Goal: Task Accomplishment & Management: Use online tool/utility

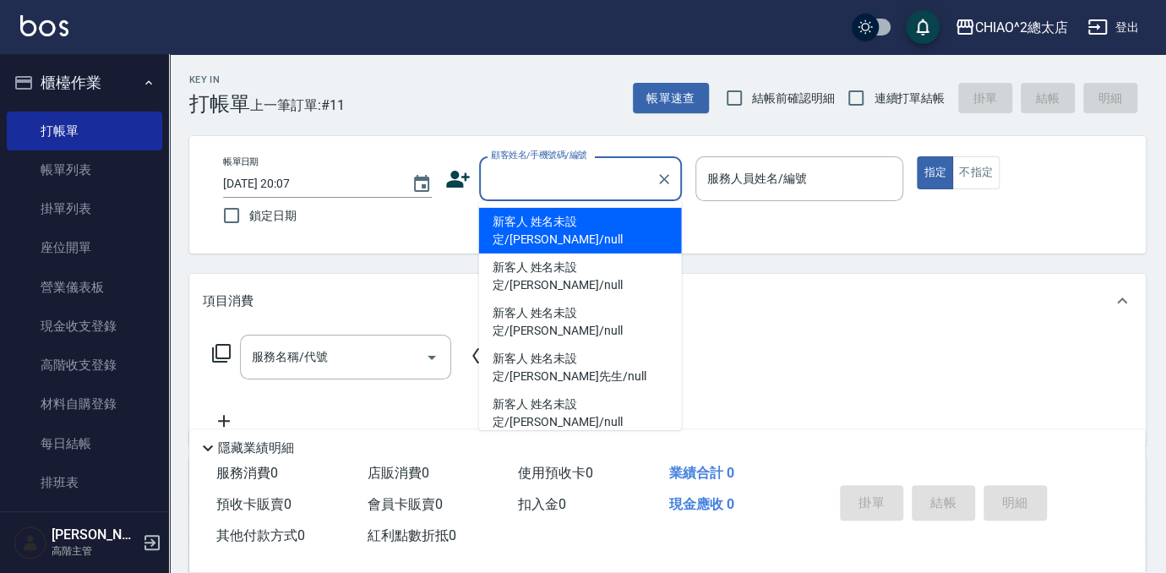
click at [532, 166] on input "顧客姓名/手機號碼/編號" at bounding box center [568, 179] width 162 height 30
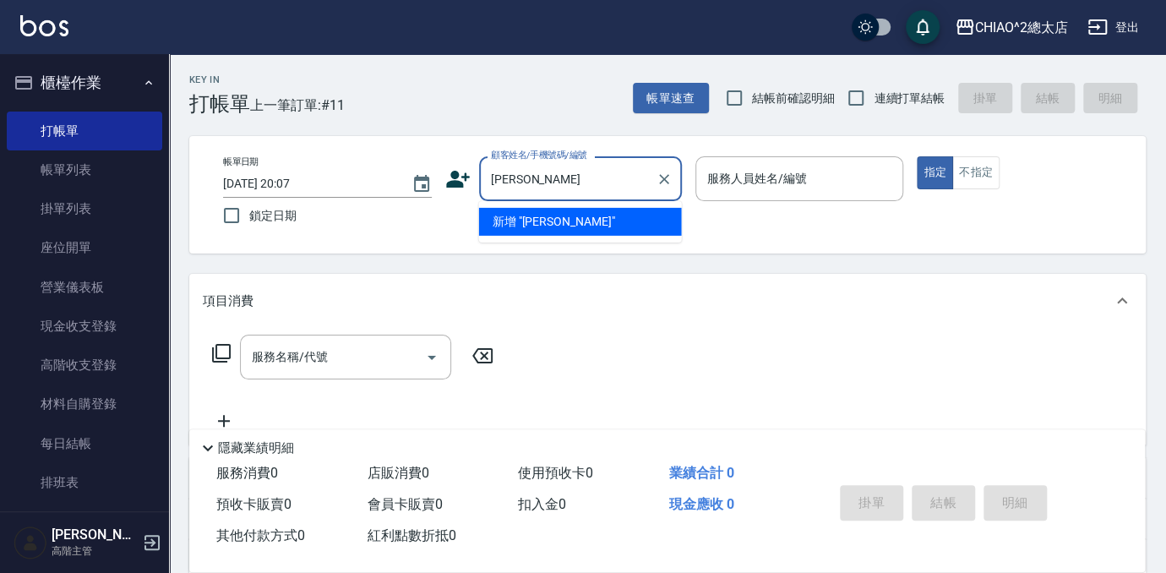
type input "[PERSON_NAME]"
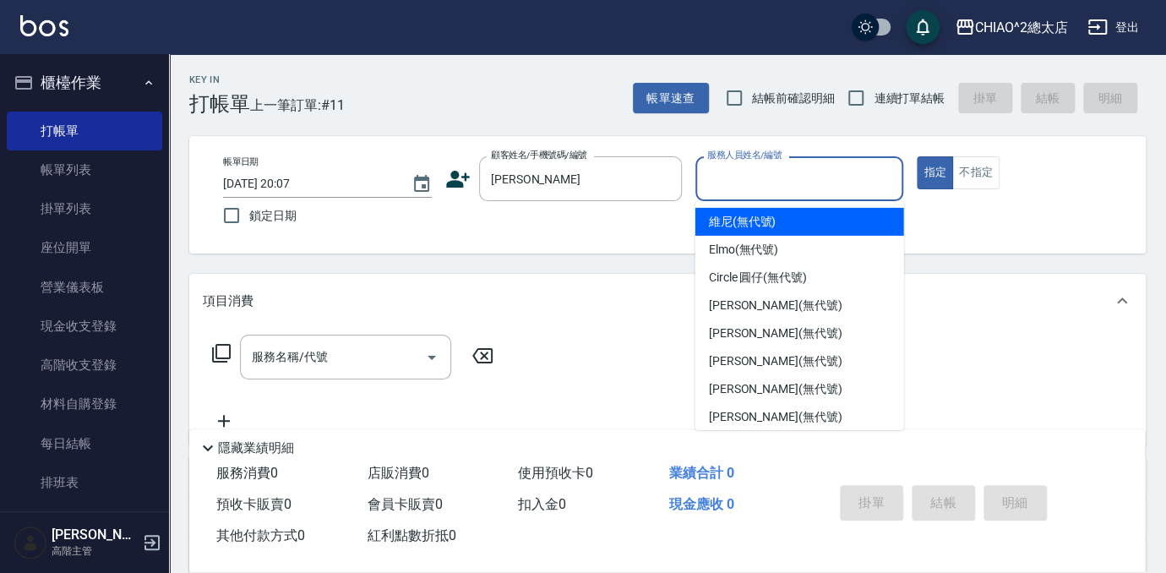
click at [744, 181] on input "服務人員姓名/編號" at bounding box center [800, 179] width 194 height 30
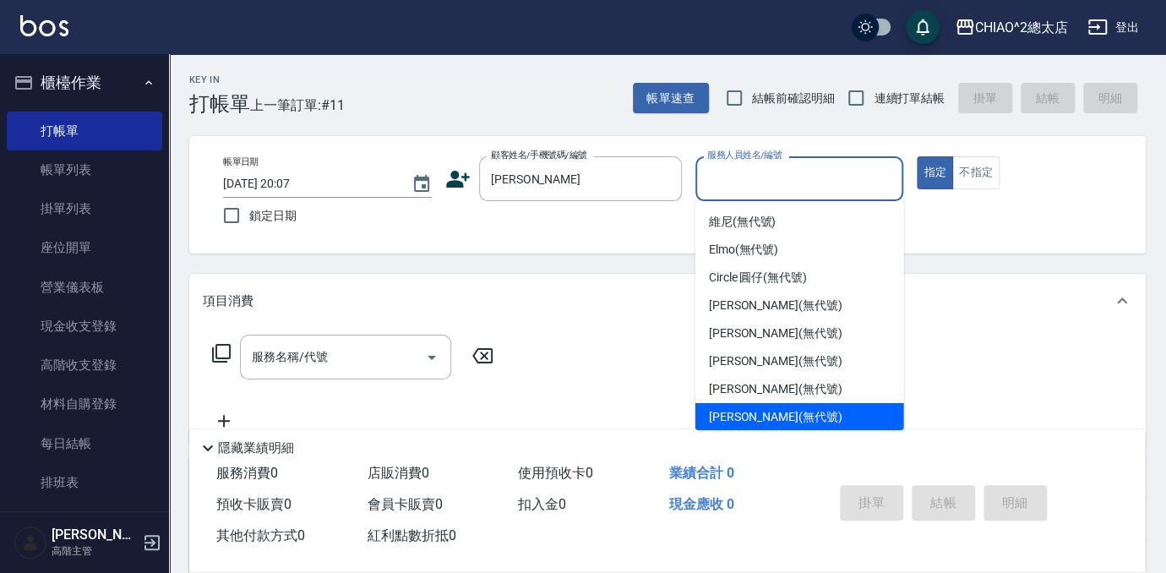
click at [833, 416] on div "[PERSON_NAME] (無代號)" at bounding box center [799, 417] width 209 height 28
type input "[PERSON_NAME](無代號)"
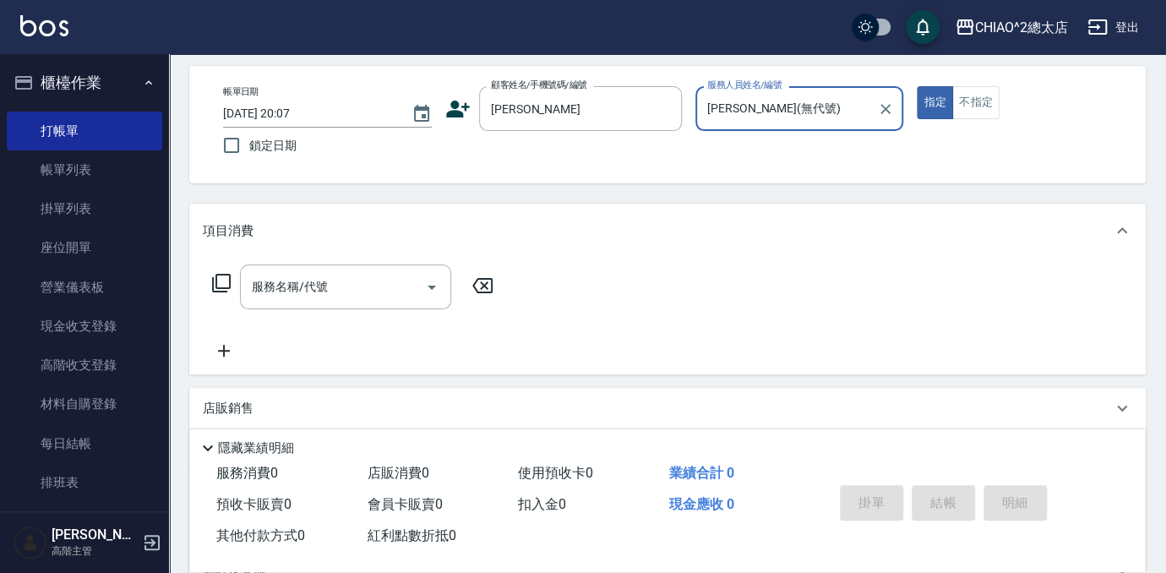
scroll to position [153, 0]
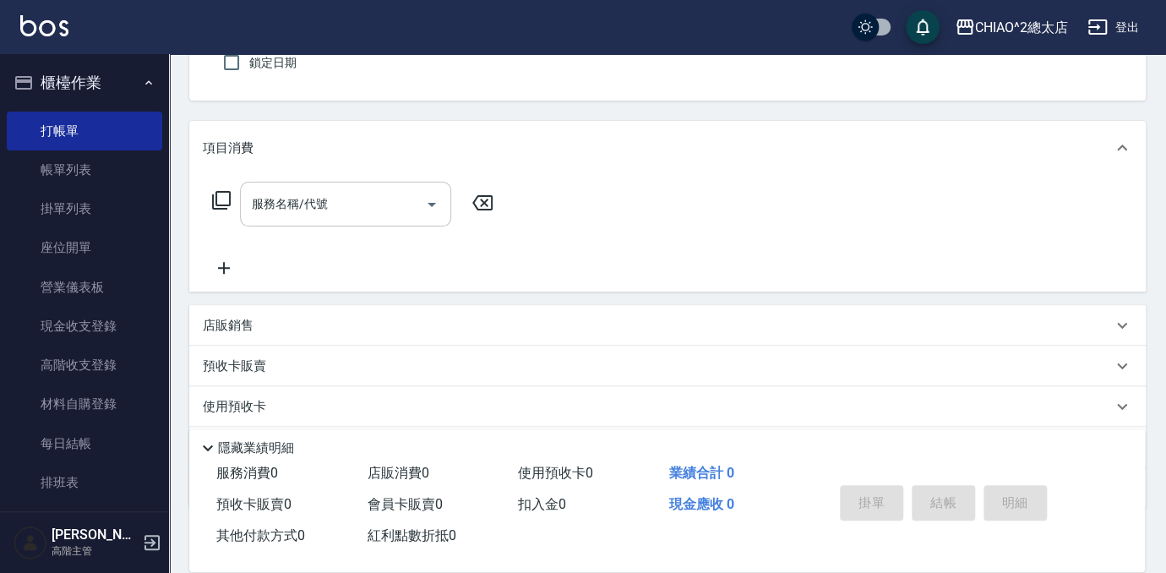
click at [383, 210] on input "服務名稱/代號" at bounding box center [333, 204] width 171 height 30
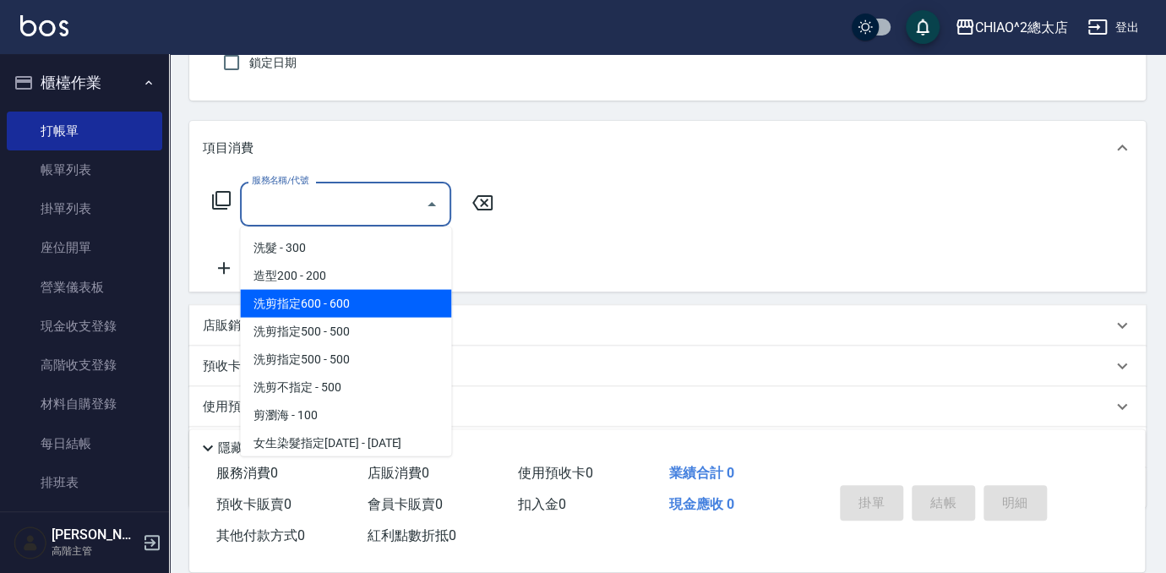
click at [374, 307] on span "洗剪指定600 - 600" at bounding box center [345, 303] width 211 height 28
type input "洗剪指定600(103107)"
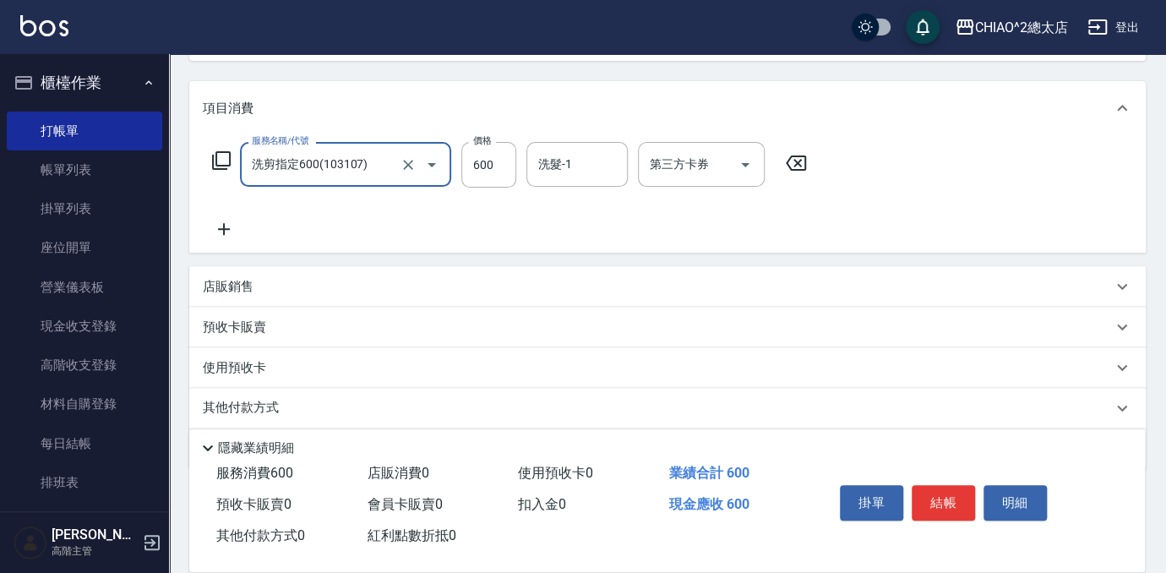
scroll to position [248, 0]
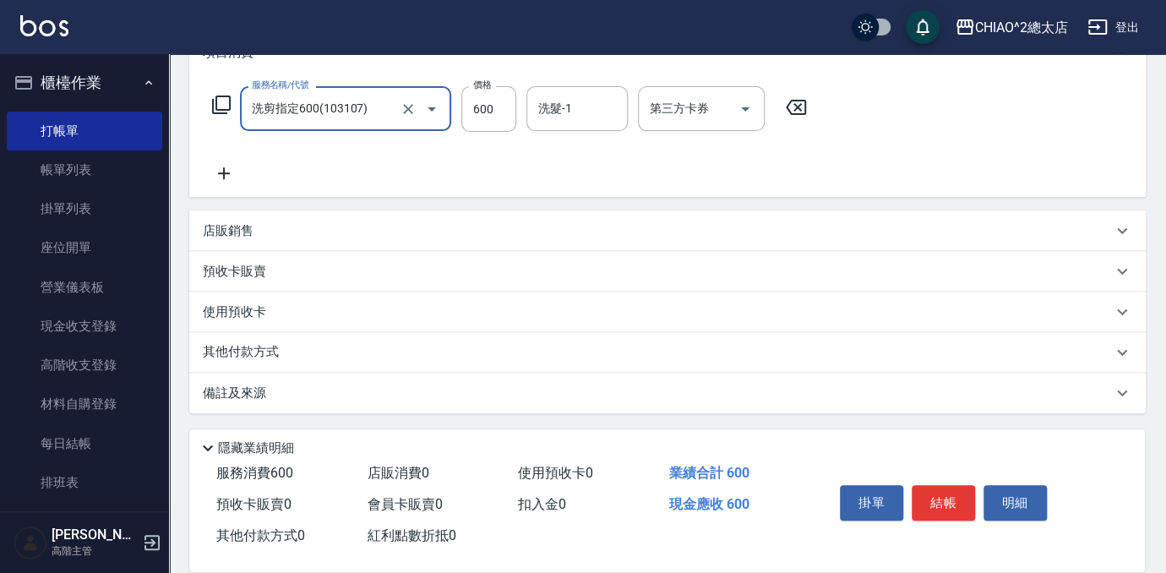
click at [370, 343] on div "其他付款方式" at bounding box center [657, 352] width 909 height 19
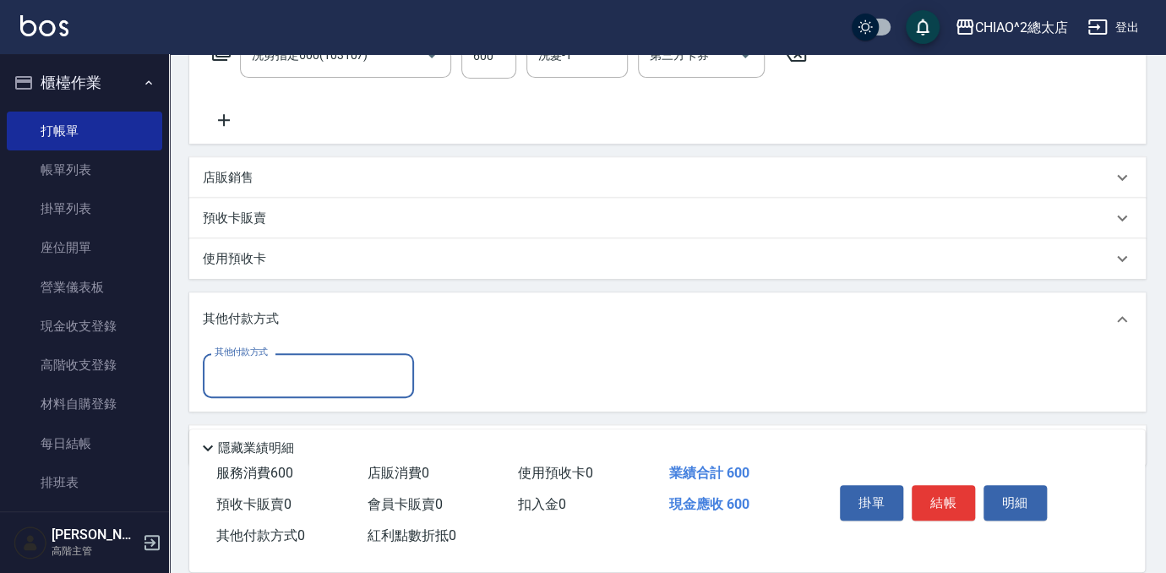
scroll to position [354, 0]
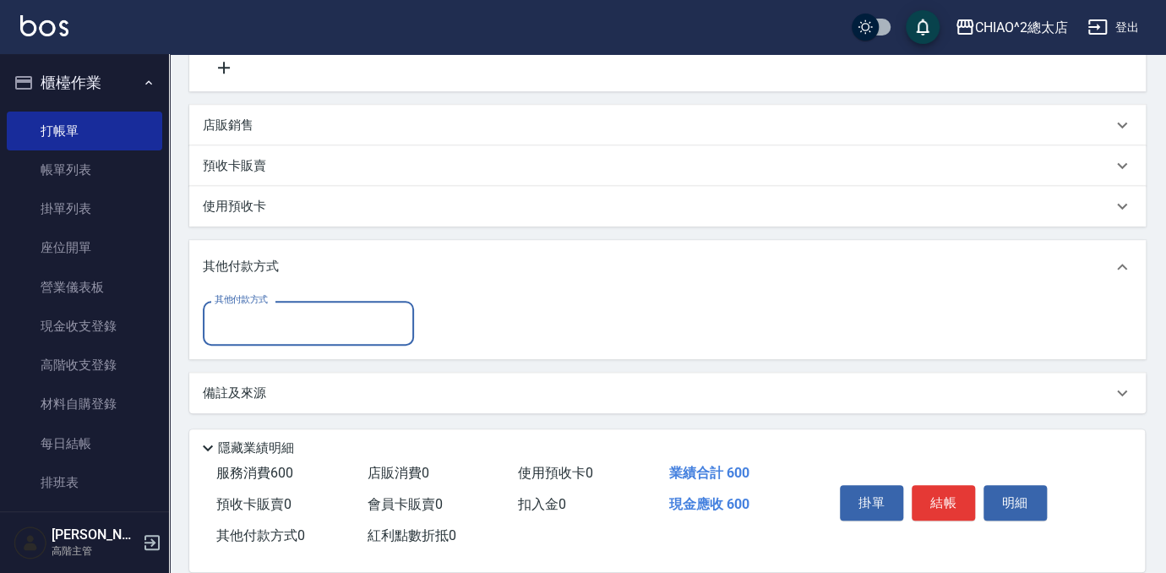
click at [346, 332] on input "其他付款方式" at bounding box center [308, 323] width 196 height 30
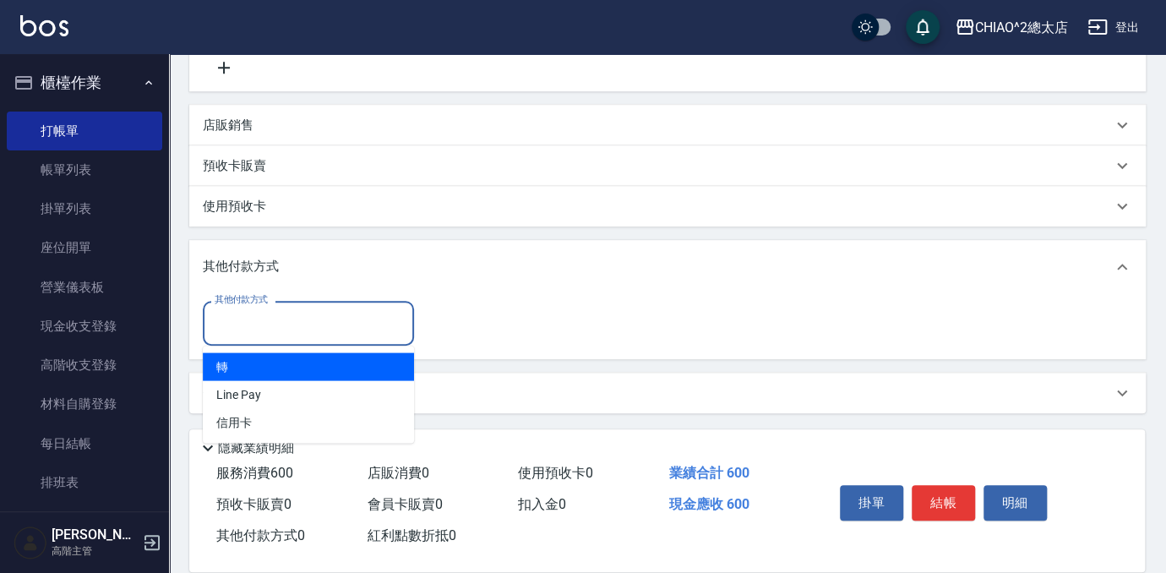
click at [316, 370] on span "轉" at bounding box center [308, 366] width 211 height 28
type input "轉"
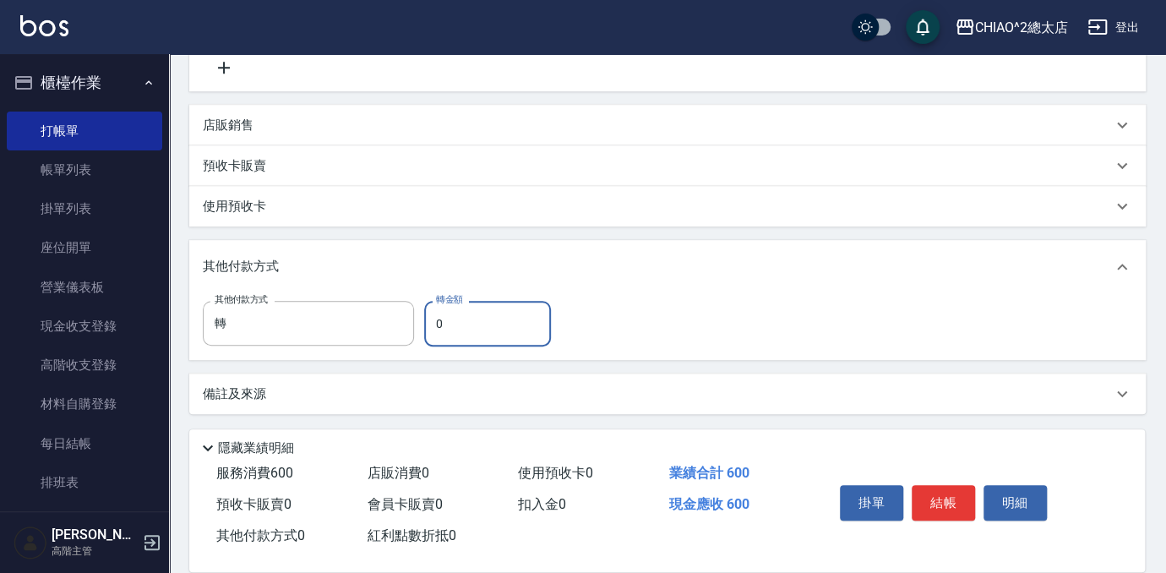
click at [491, 333] on input "0" at bounding box center [487, 324] width 127 height 46
type input "600"
click at [960, 494] on button "結帳" at bounding box center [943, 502] width 63 height 35
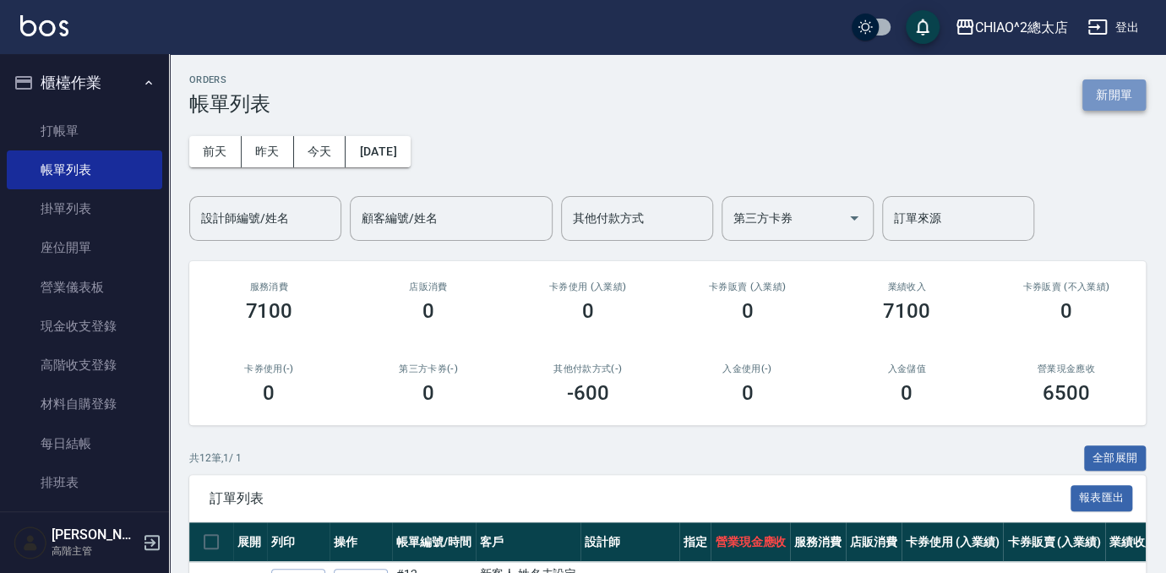
click at [1131, 100] on button "新開單" at bounding box center [1113, 94] width 63 height 31
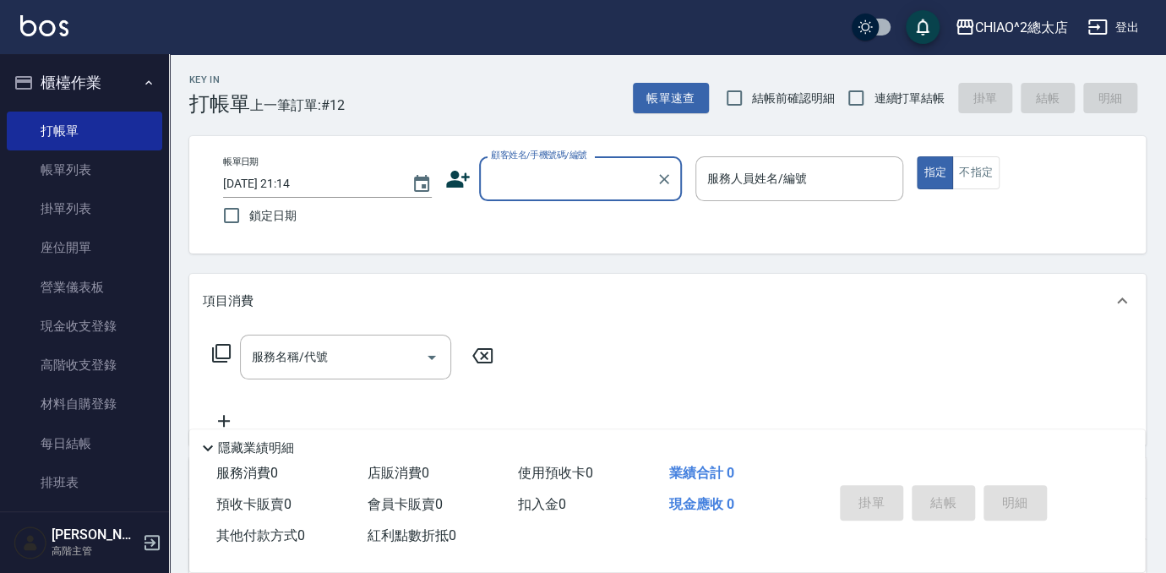
click at [614, 188] on input "顧客姓名/手機號碼/編號" at bounding box center [568, 179] width 162 height 30
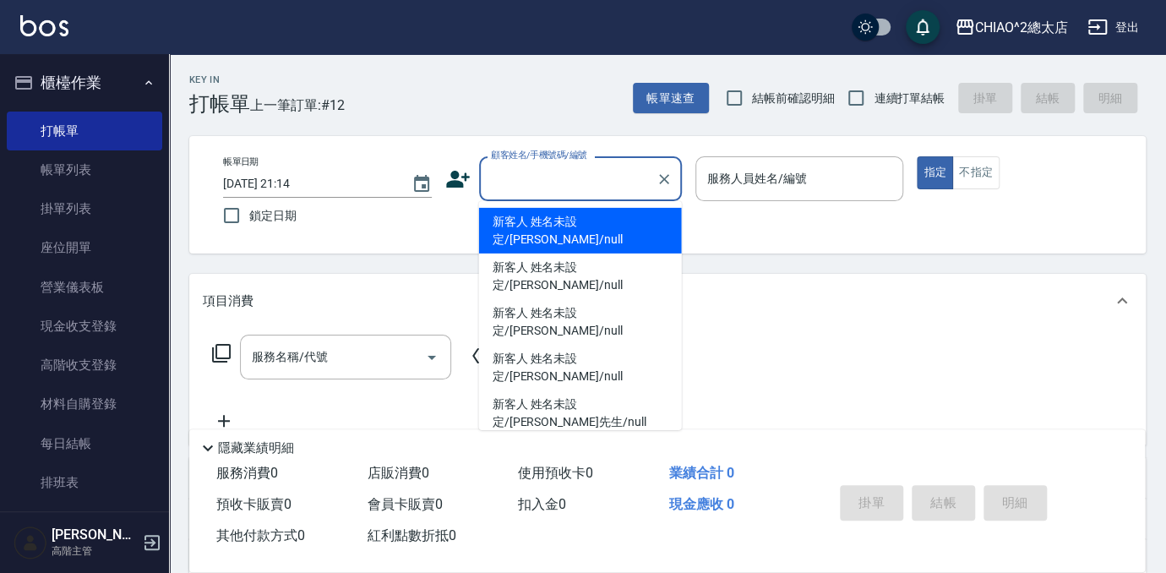
click at [624, 221] on li "新客人 姓名未設定/[PERSON_NAME]/null" at bounding box center [580, 231] width 203 height 46
type input "新客人 姓名未設定/[PERSON_NAME]/null"
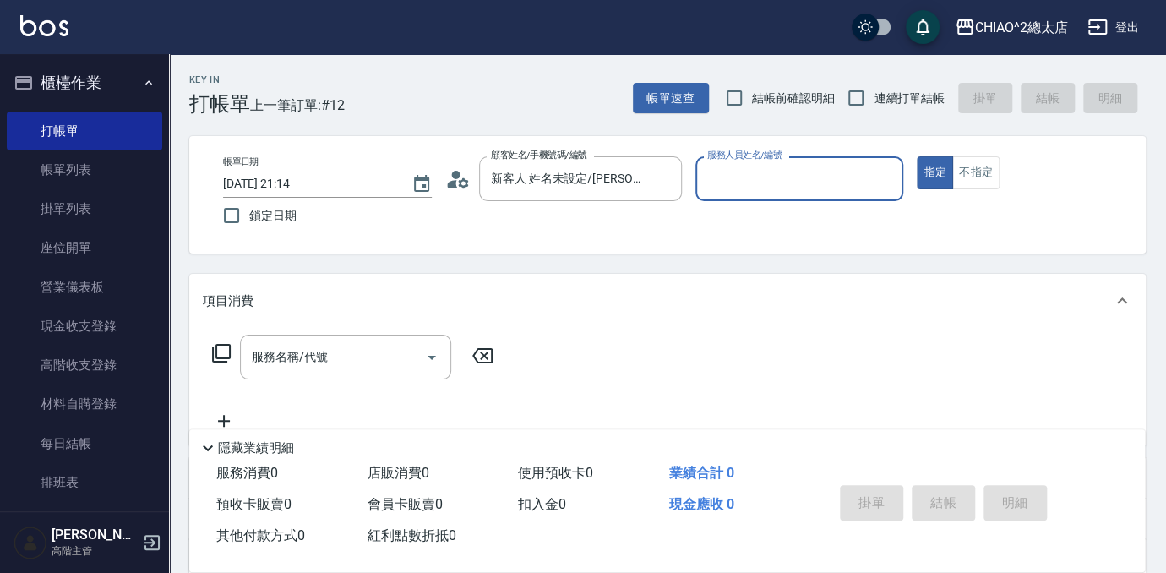
click at [745, 177] on input "服務人員姓名/編號" at bounding box center [800, 179] width 194 height 30
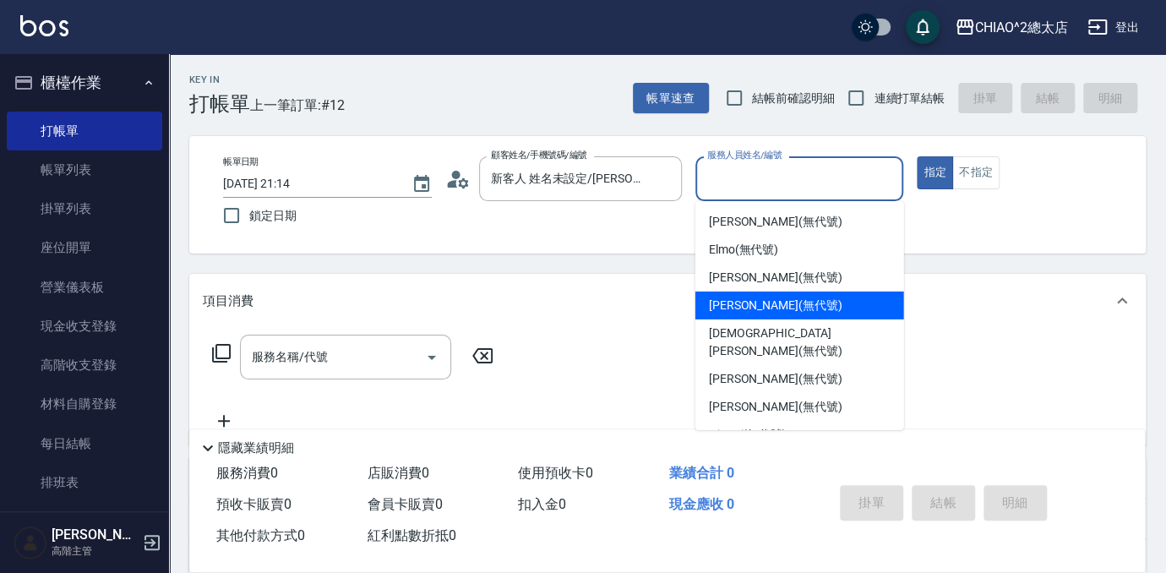
click at [784, 292] on div "[PERSON_NAME] (無代號)" at bounding box center [799, 306] width 209 height 28
type input "[PERSON_NAME](無代號)"
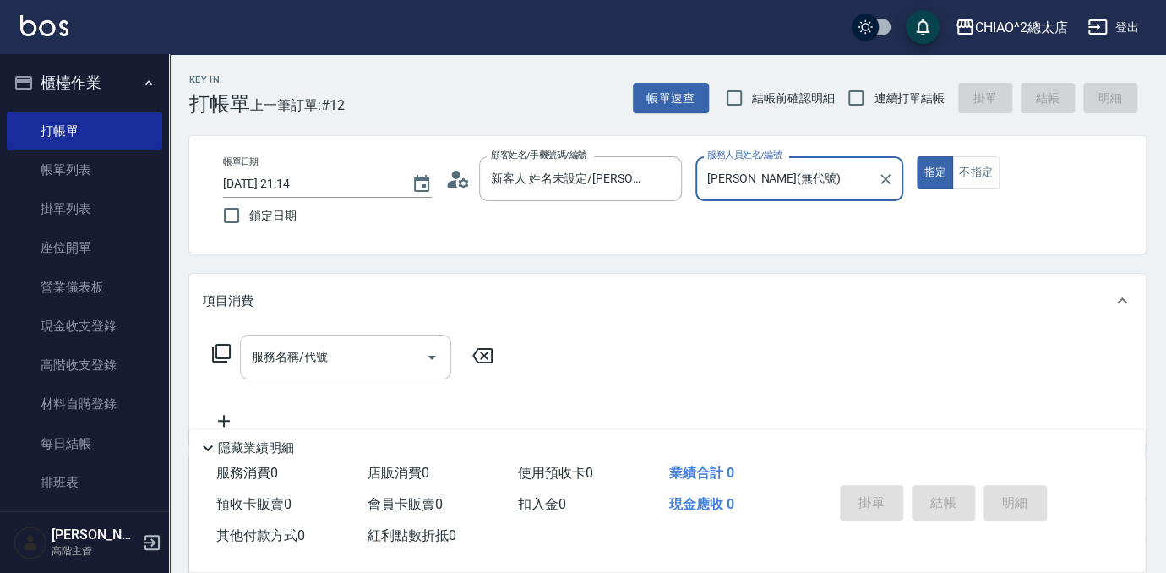
click at [352, 335] on div "服務名稱/代號" at bounding box center [345, 357] width 211 height 45
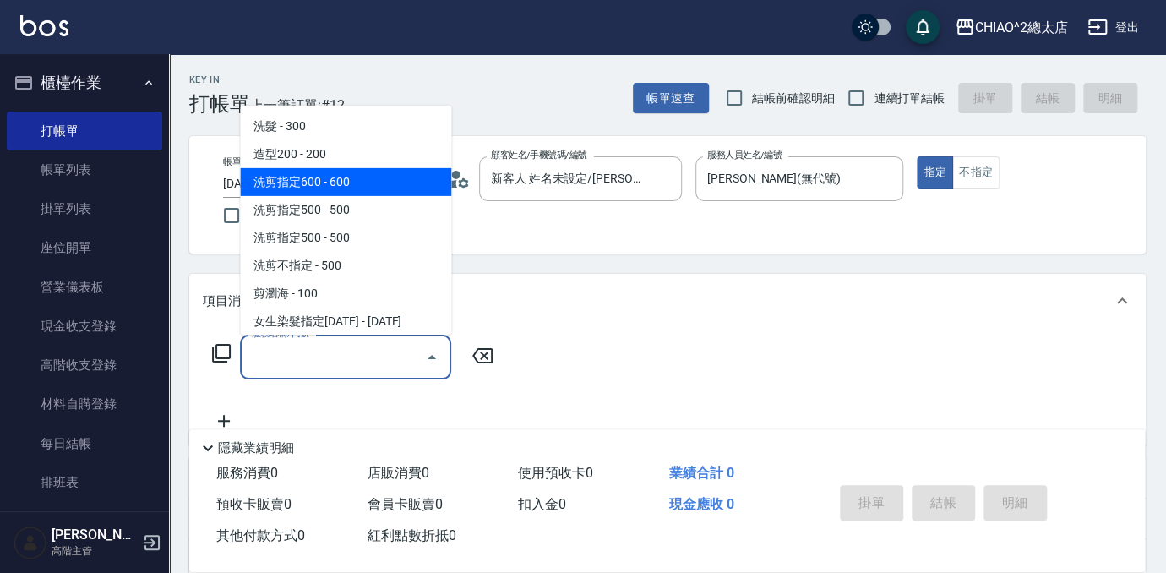
click at [349, 185] on span "洗剪指定600 - 600" at bounding box center [345, 182] width 211 height 28
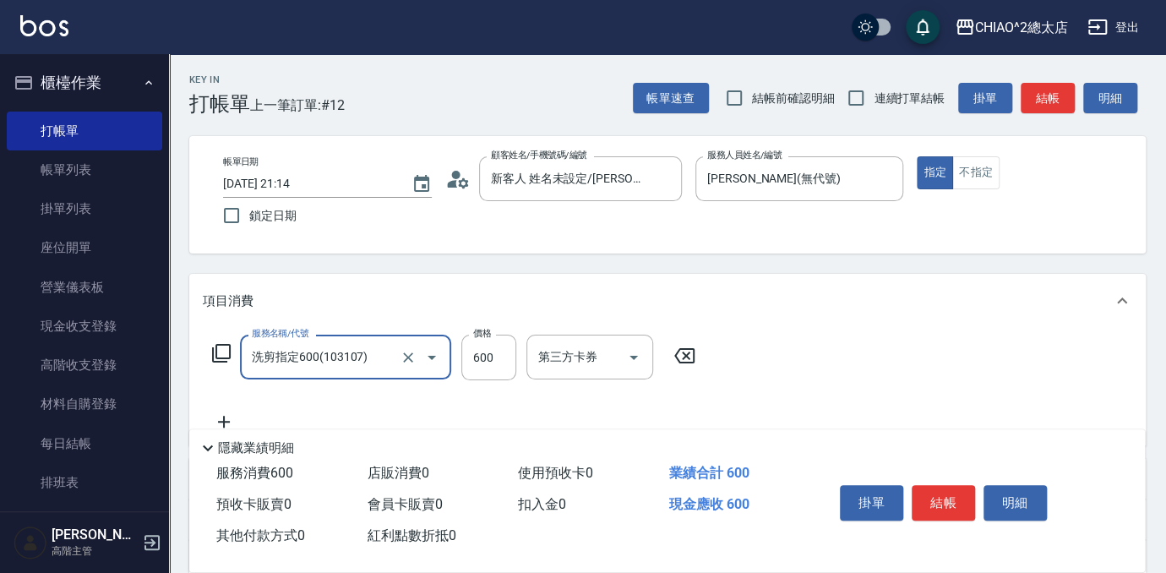
type input "洗剪指定600(103107)"
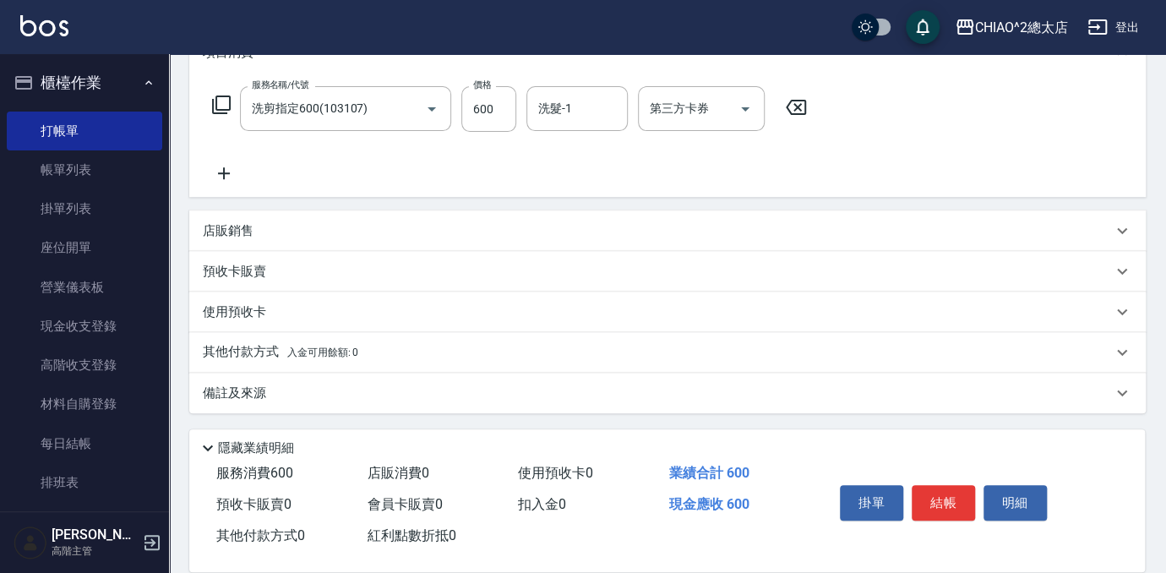
click at [390, 350] on div "其他付款方式 入金可用餘額: 0" at bounding box center [657, 352] width 909 height 19
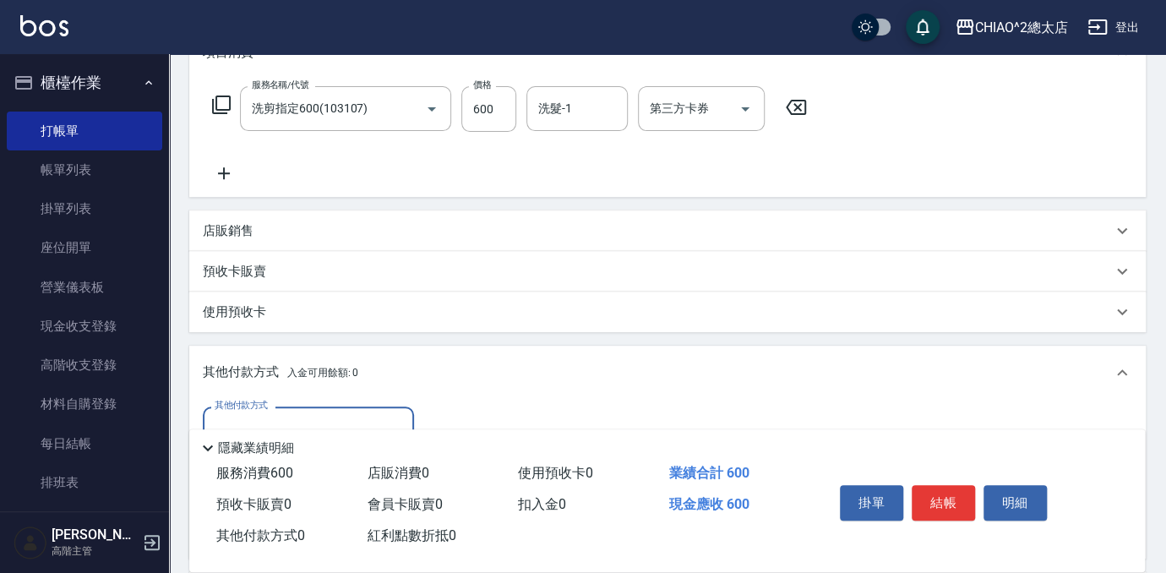
scroll to position [402, 0]
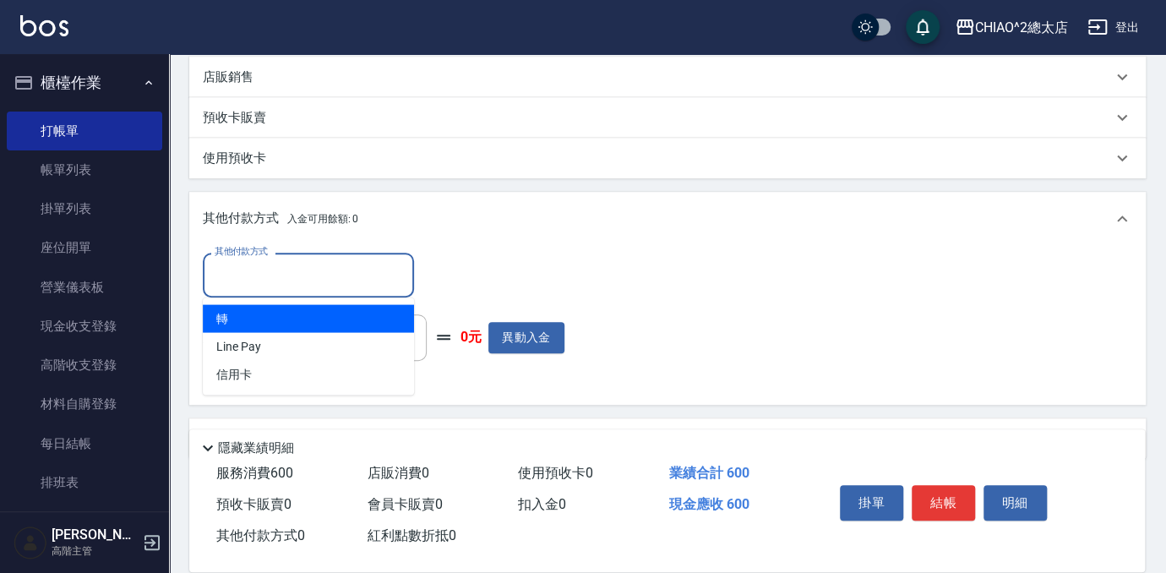
click at [323, 271] on input "其他付款方式" at bounding box center [308, 275] width 196 height 30
click at [288, 310] on span "轉" at bounding box center [308, 318] width 211 height 28
type input "轉"
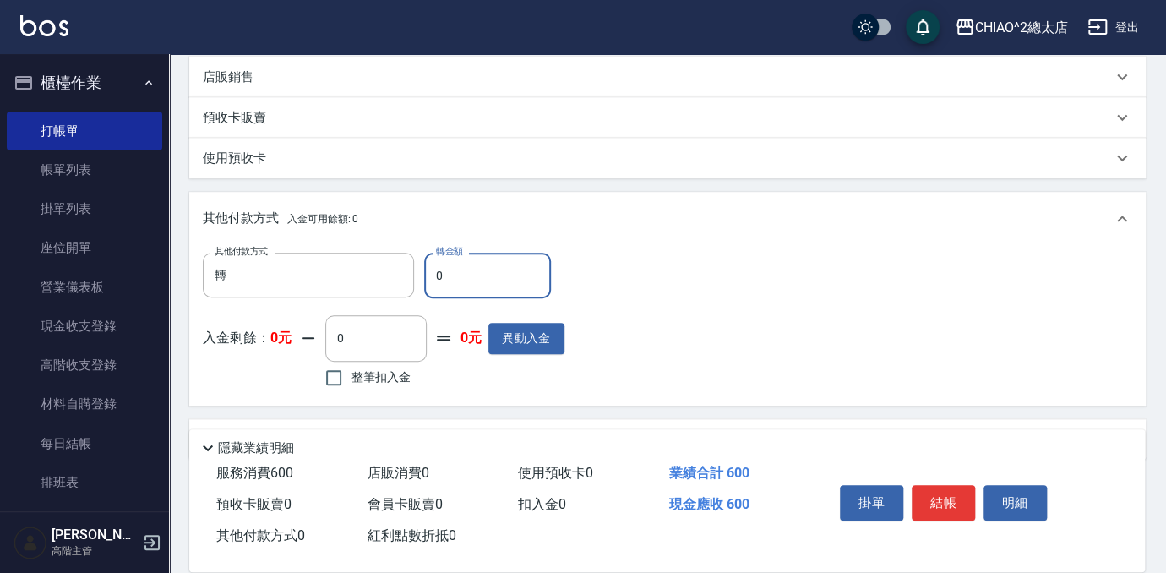
click at [461, 270] on input "0" at bounding box center [487, 276] width 127 height 46
type input "600"
click at [948, 485] on button "結帳" at bounding box center [943, 502] width 63 height 35
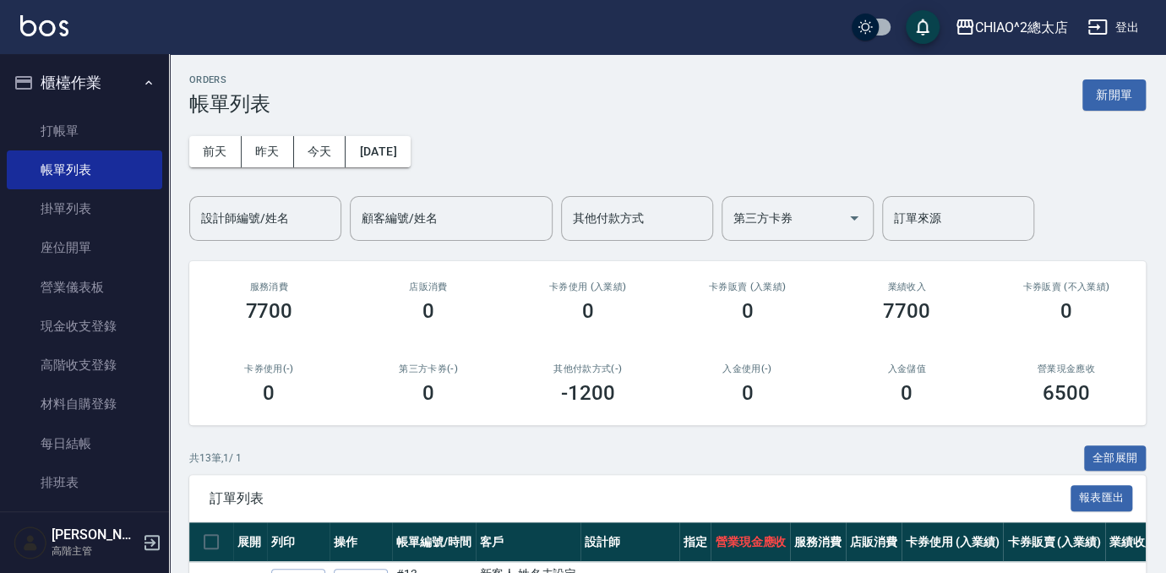
drag, startPoint x: 1115, startPoint y: 85, endPoint x: 1050, endPoint y: 99, distance: 66.5
click at [1115, 85] on button "新開單" at bounding box center [1113, 94] width 63 height 31
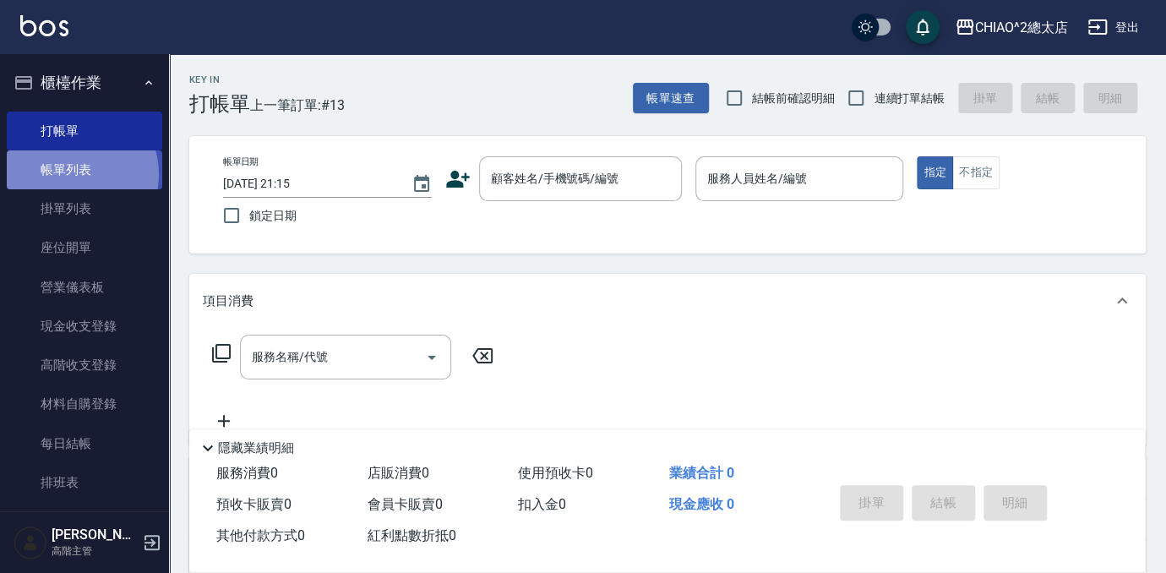
click at [74, 174] on link "帳單列表" at bounding box center [84, 169] width 155 height 39
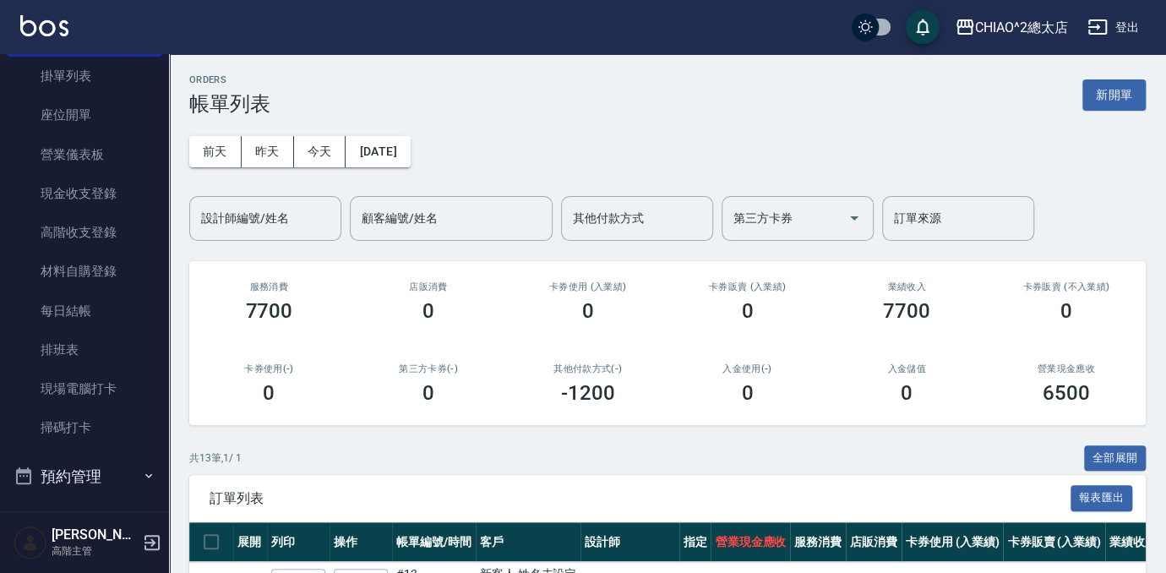
scroll to position [400, 0]
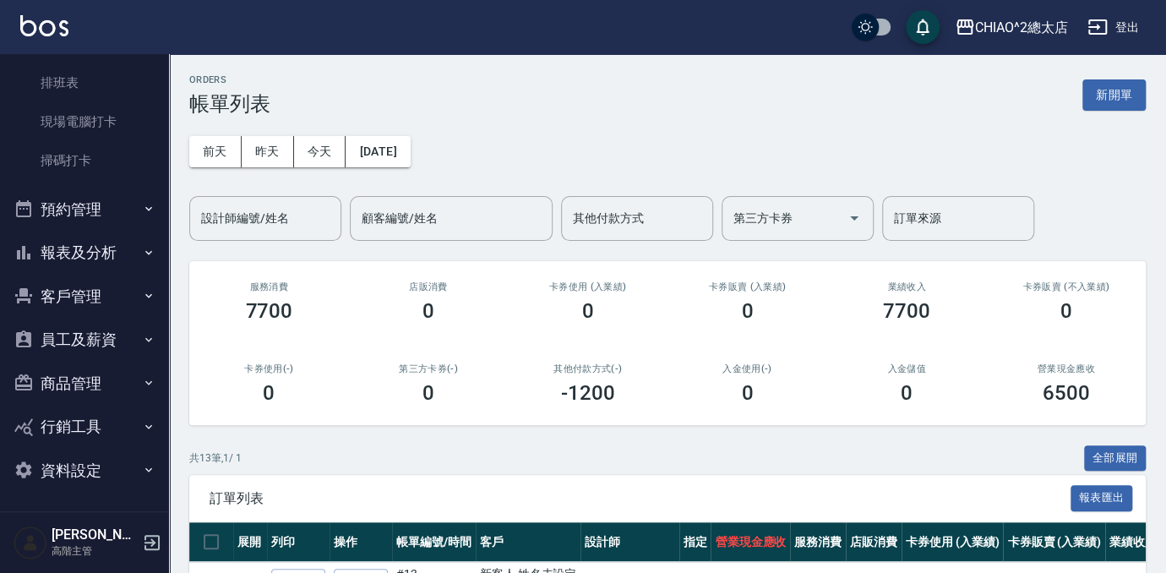
click at [95, 261] on button "報表及分析" at bounding box center [84, 253] width 155 height 44
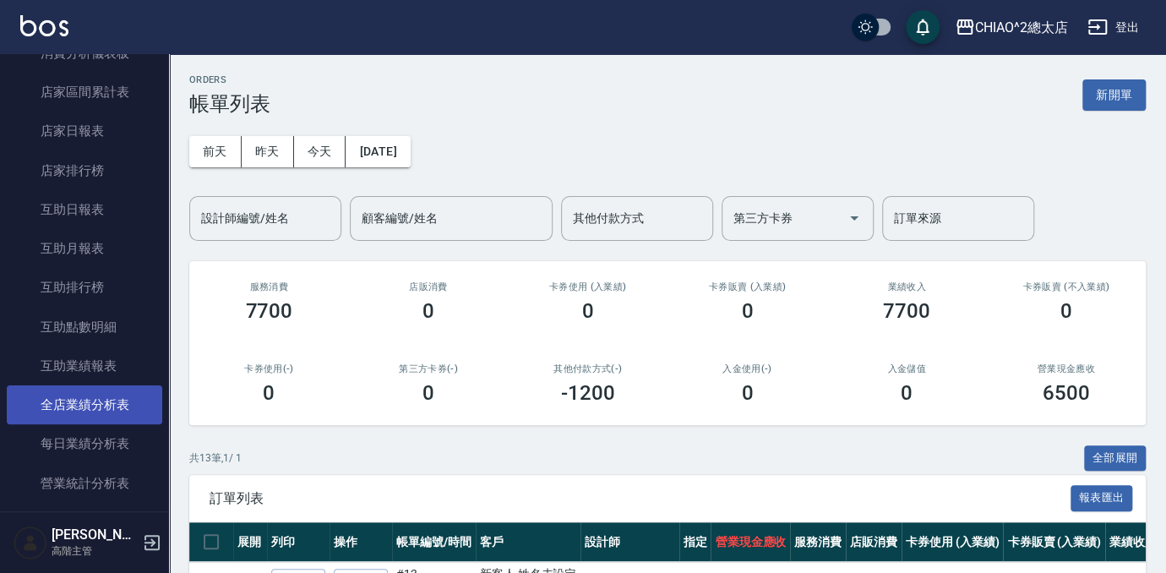
scroll to position [707, 0]
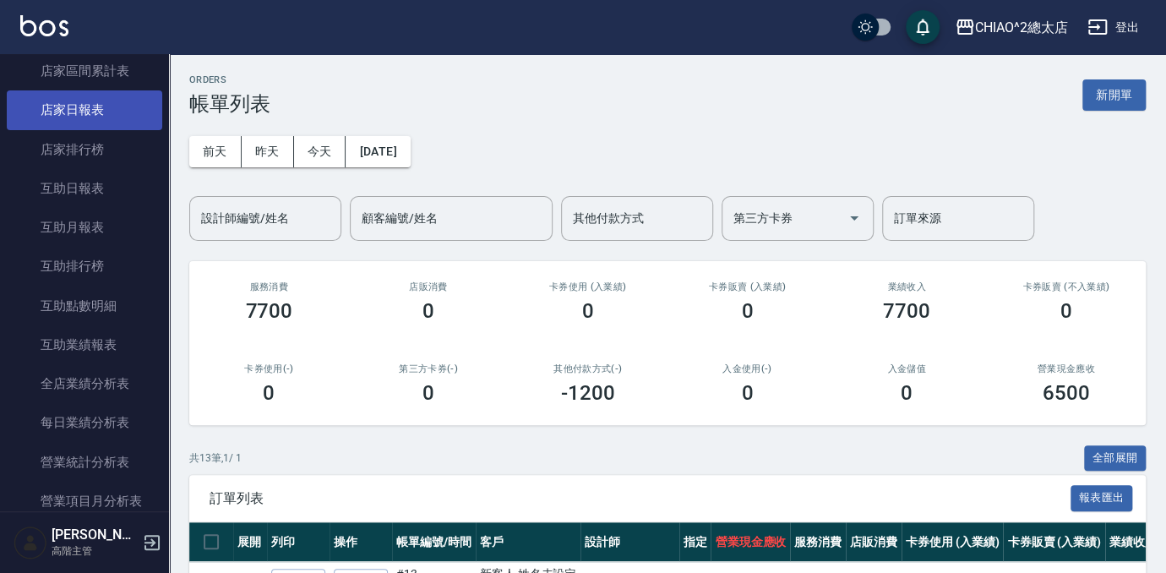
click at [106, 121] on link "店家日報表" at bounding box center [84, 109] width 155 height 39
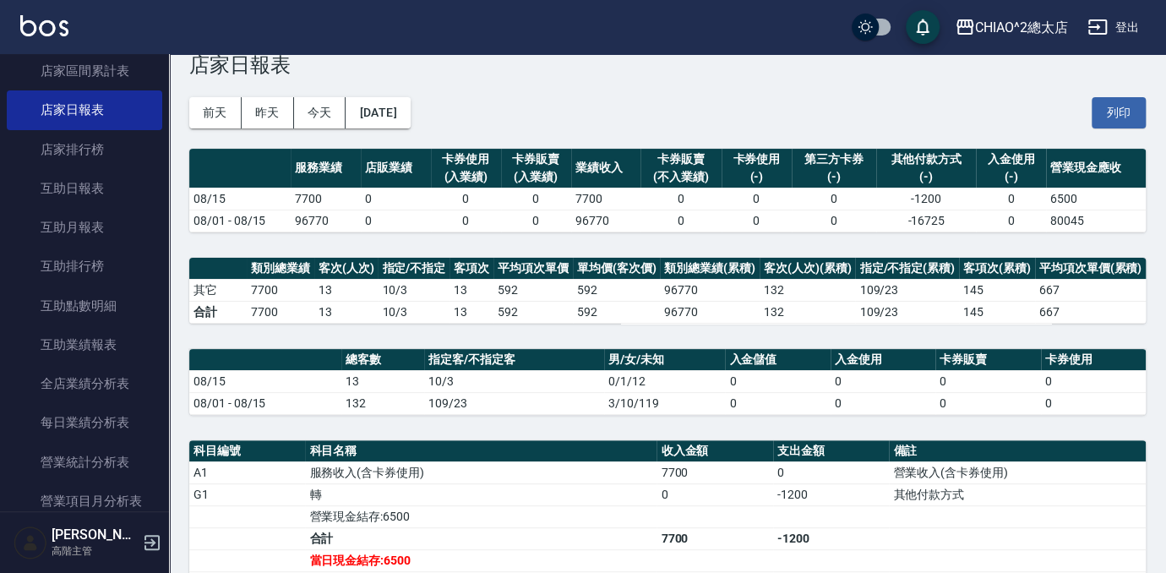
scroll to position [76, 0]
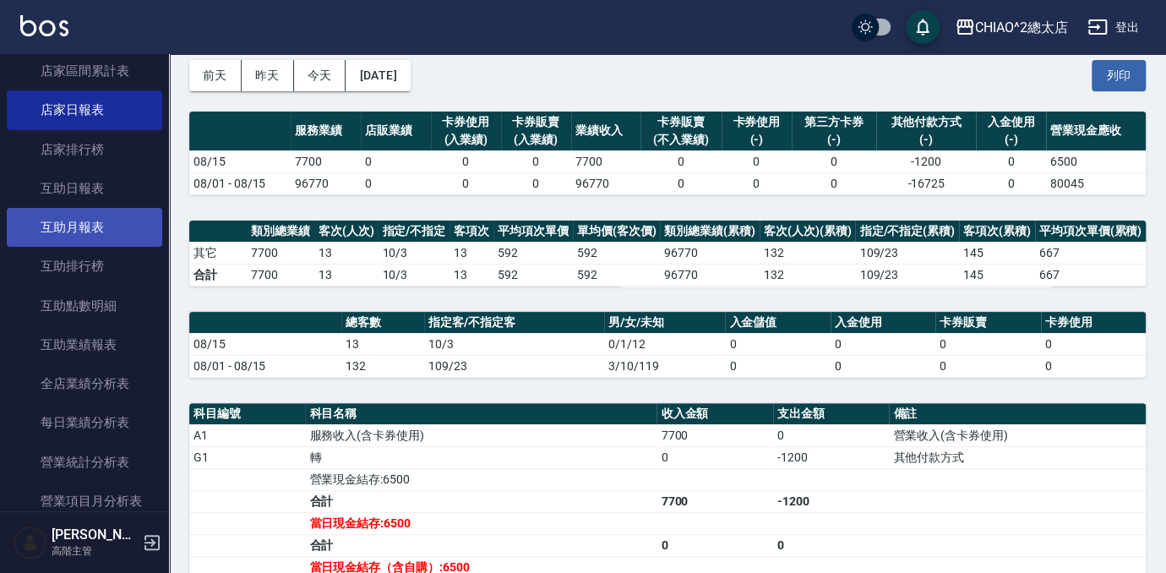
click at [109, 239] on link "互助月報表" at bounding box center [84, 227] width 155 height 39
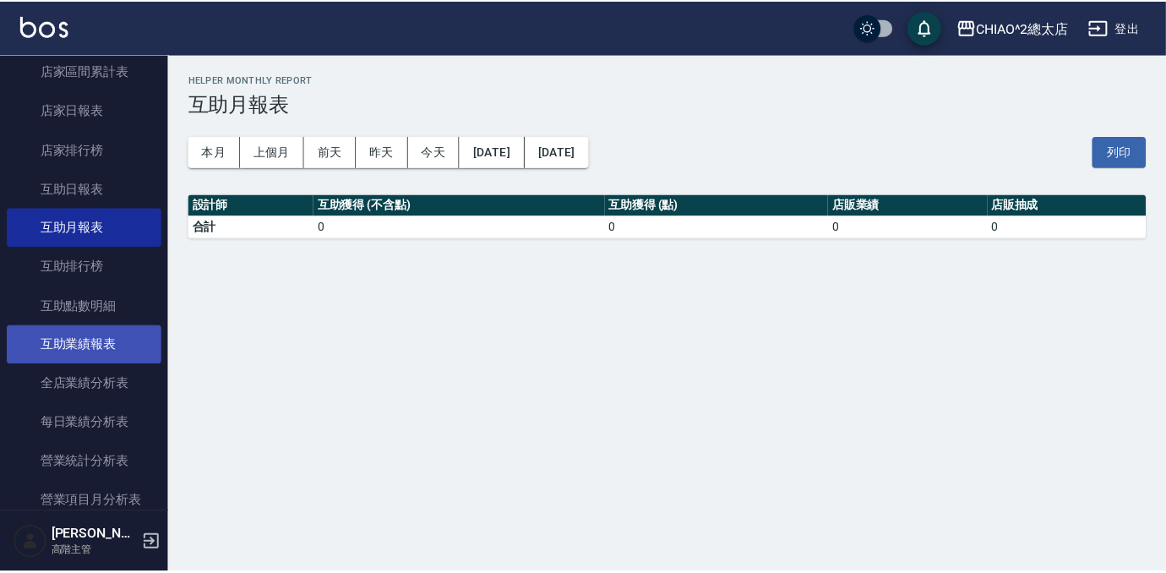
scroll to position [1014, 0]
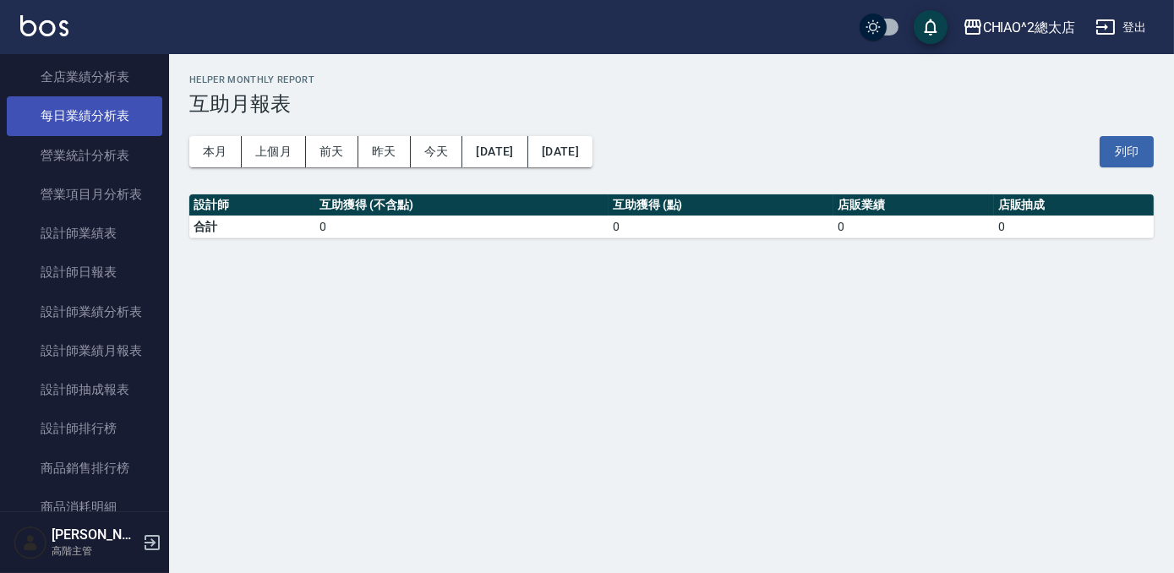
click at [110, 120] on link "每日業績分析表" at bounding box center [84, 115] width 155 height 39
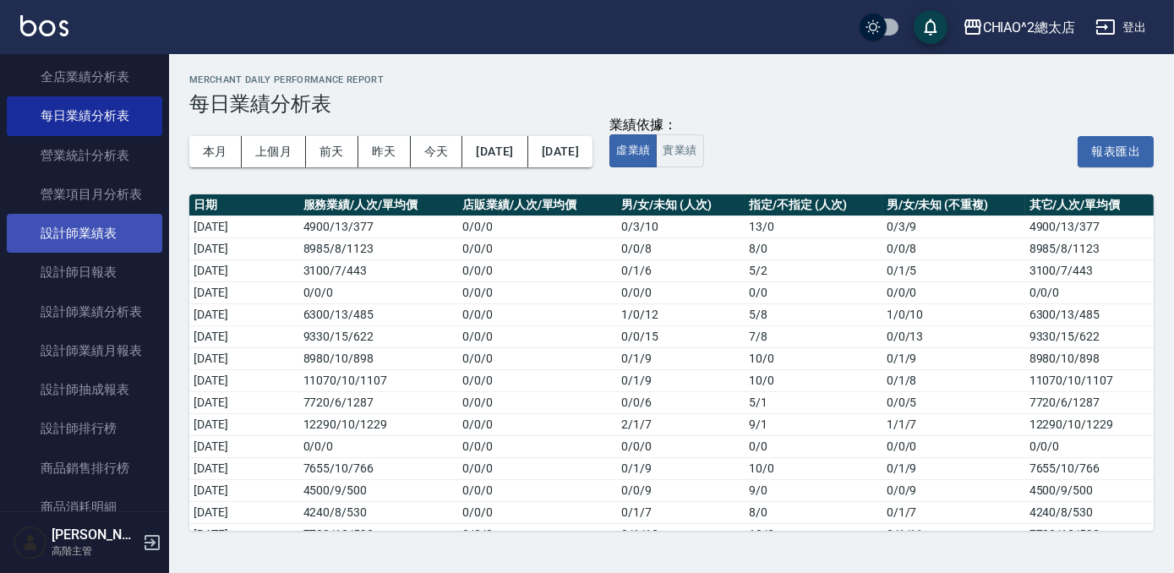
click at [116, 233] on link "設計師業績表" at bounding box center [84, 233] width 155 height 39
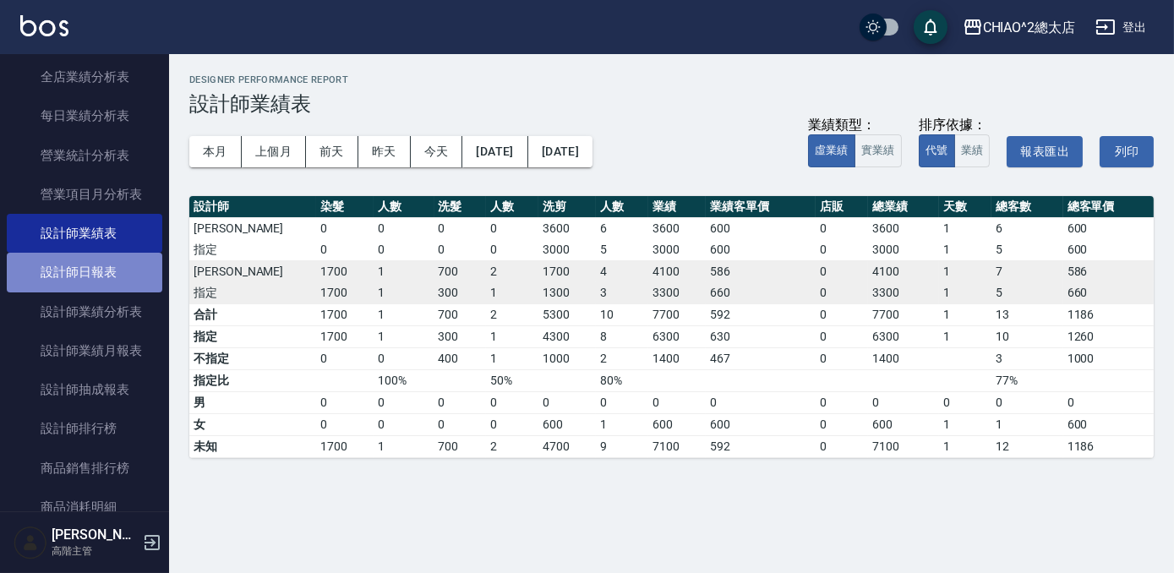
click at [97, 278] on link "設計師日報表" at bounding box center [84, 272] width 155 height 39
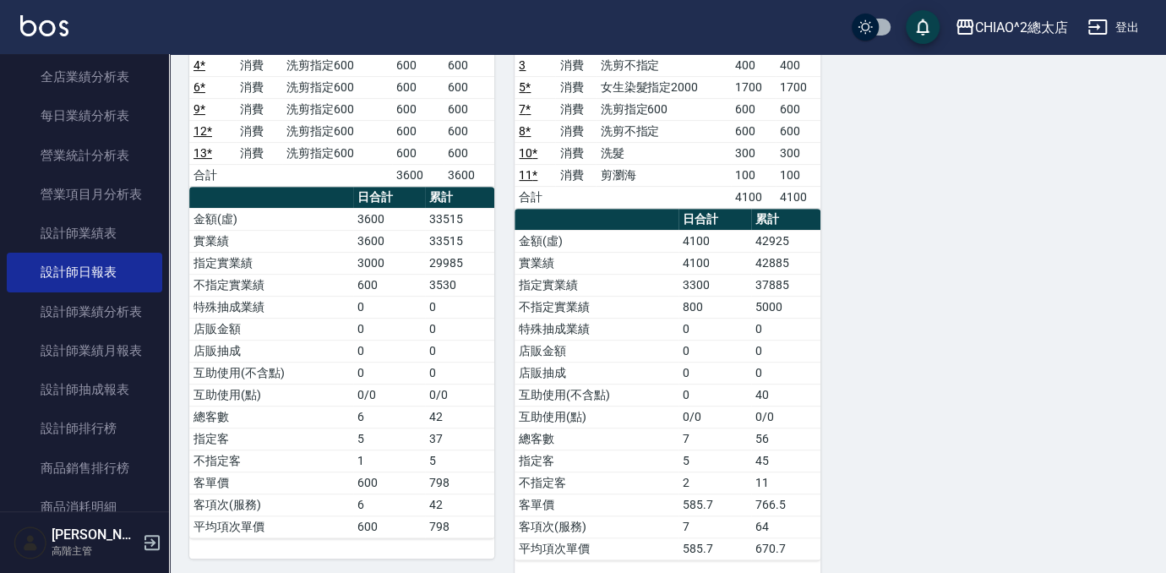
scroll to position [242, 0]
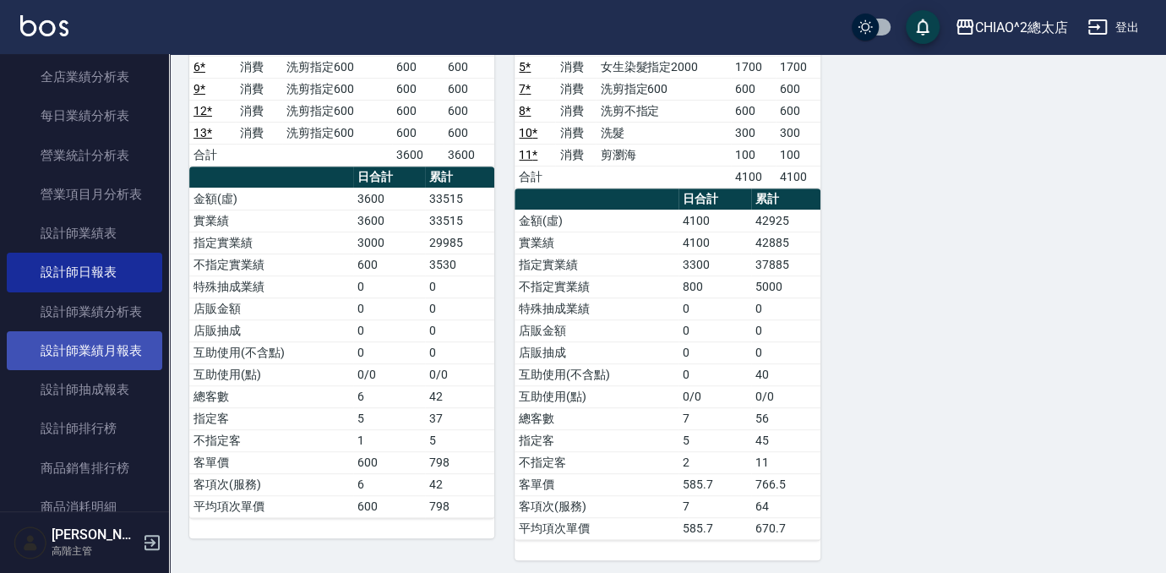
click at [124, 343] on link "設計師業績月報表" at bounding box center [84, 350] width 155 height 39
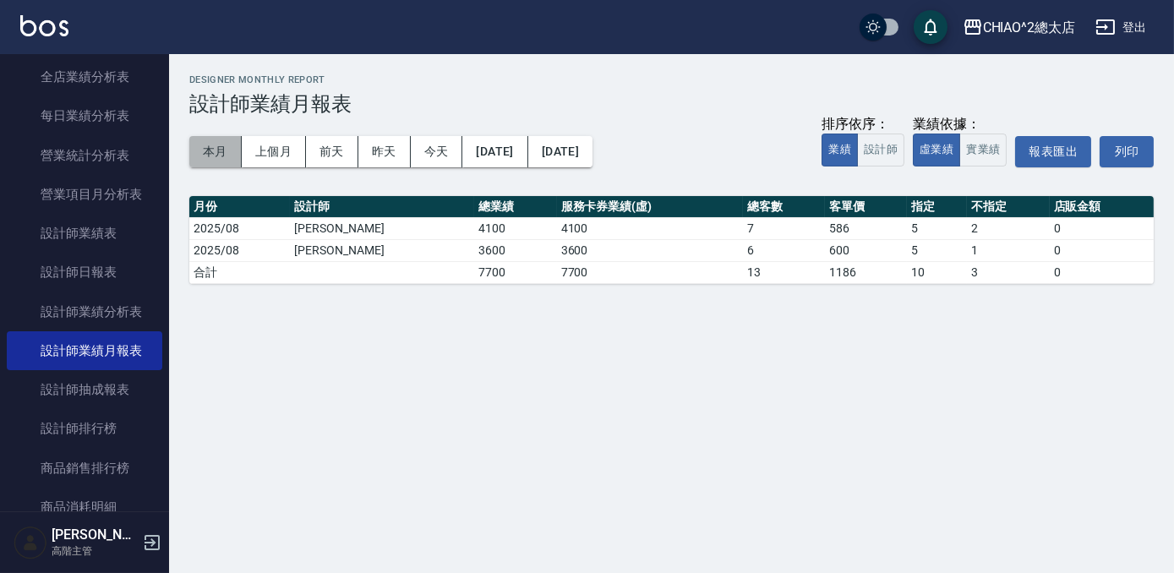
click at [217, 162] on button "本月" at bounding box center [215, 151] width 52 height 31
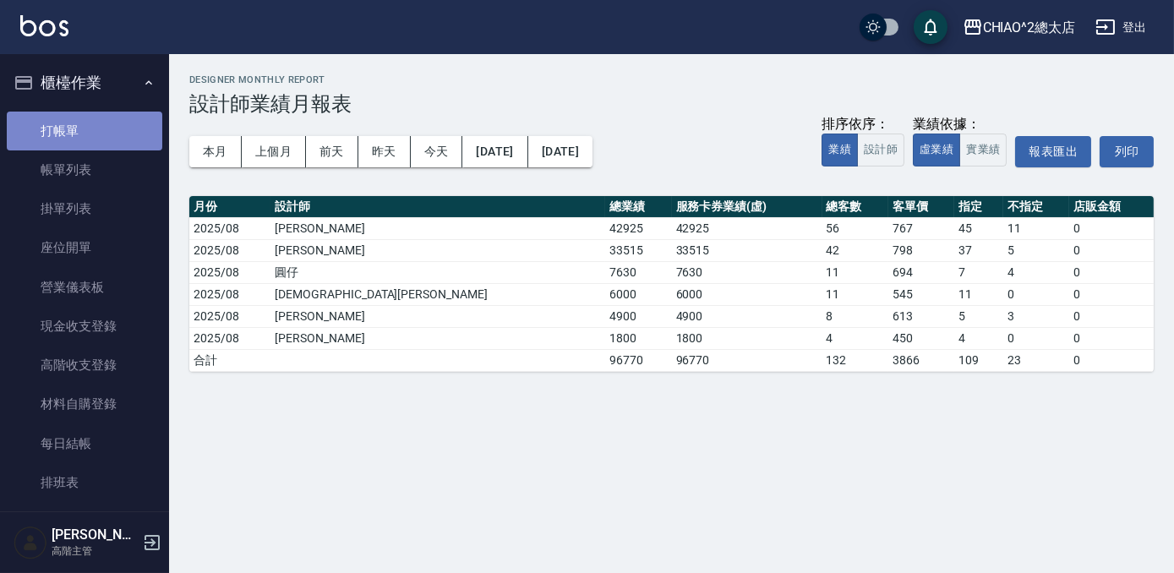
click at [115, 129] on link "打帳單" at bounding box center [84, 131] width 155 height 39
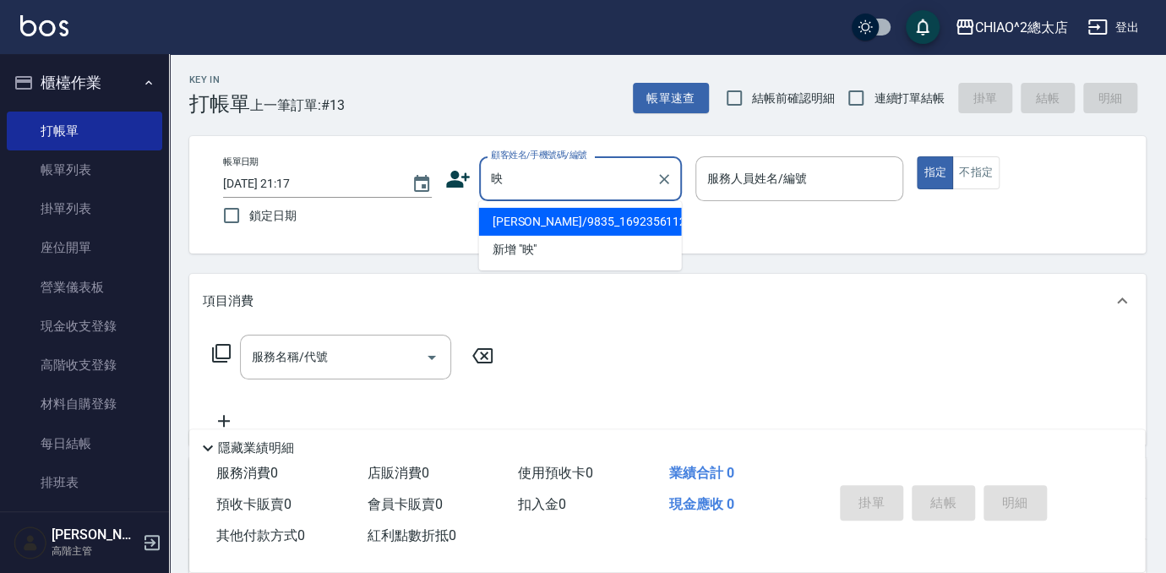
click at [622, 210] on li "[PERSON_NAME]/9835_1692356112/null" at bounding box center [580, 222] width 203 height 28
type input "[PERSON_NAME]/9835_1692356112/null"
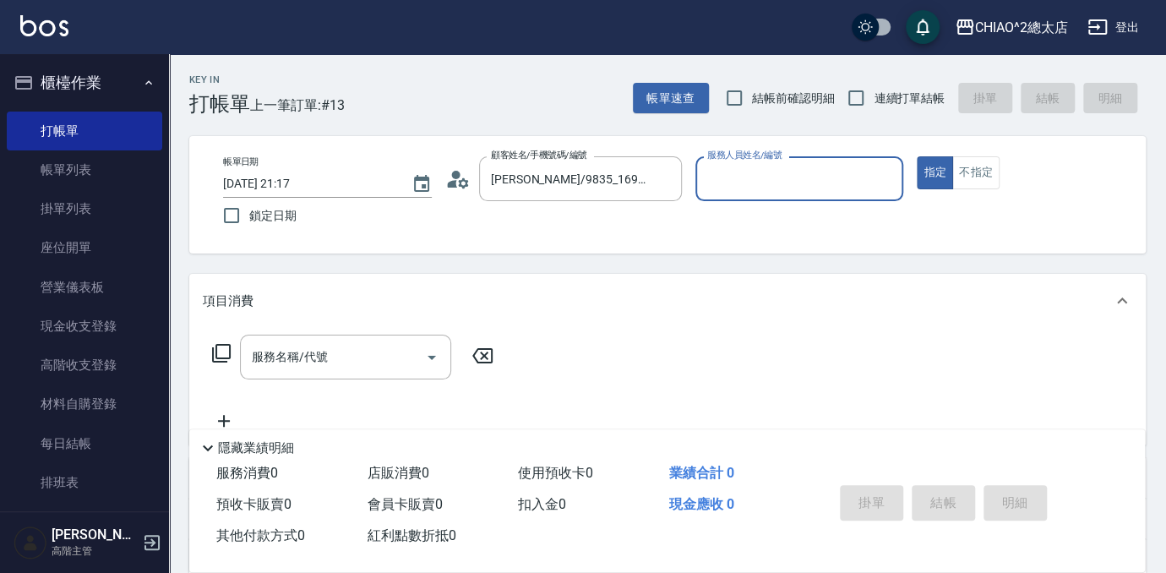
type input "[PERSON_NAME](無代號)"
click at [737, 181] on input "[PERSON_NAME](無代號)" at bounding box center [787, 179] width 168 height 30
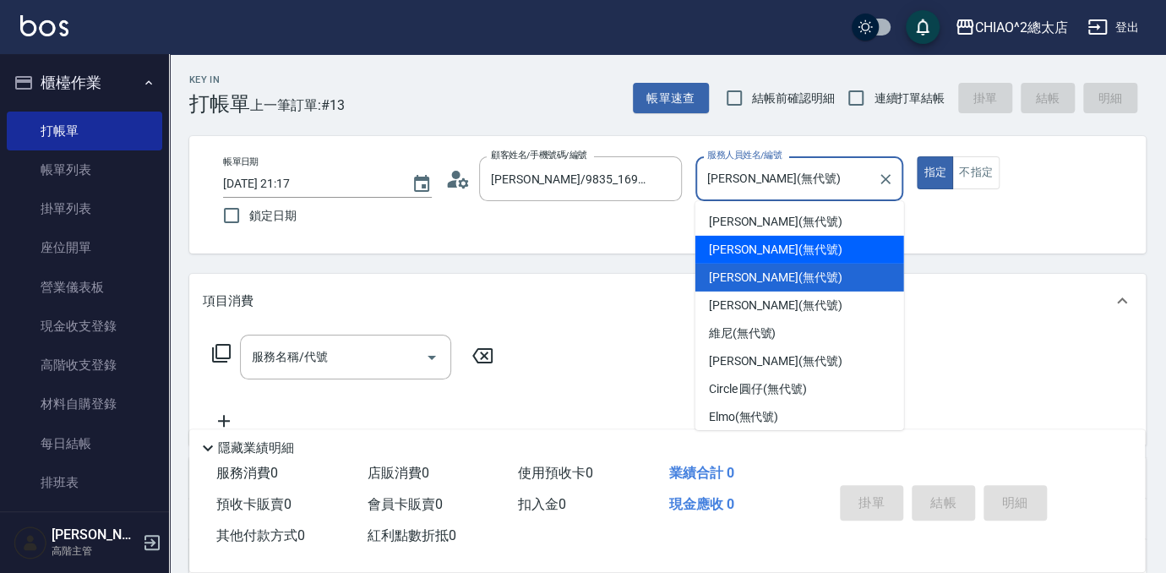
click at [351, 334] on div "服務名稱/代號 服務名稱/代號" at bounding box center [667, 386] width 957 height 117
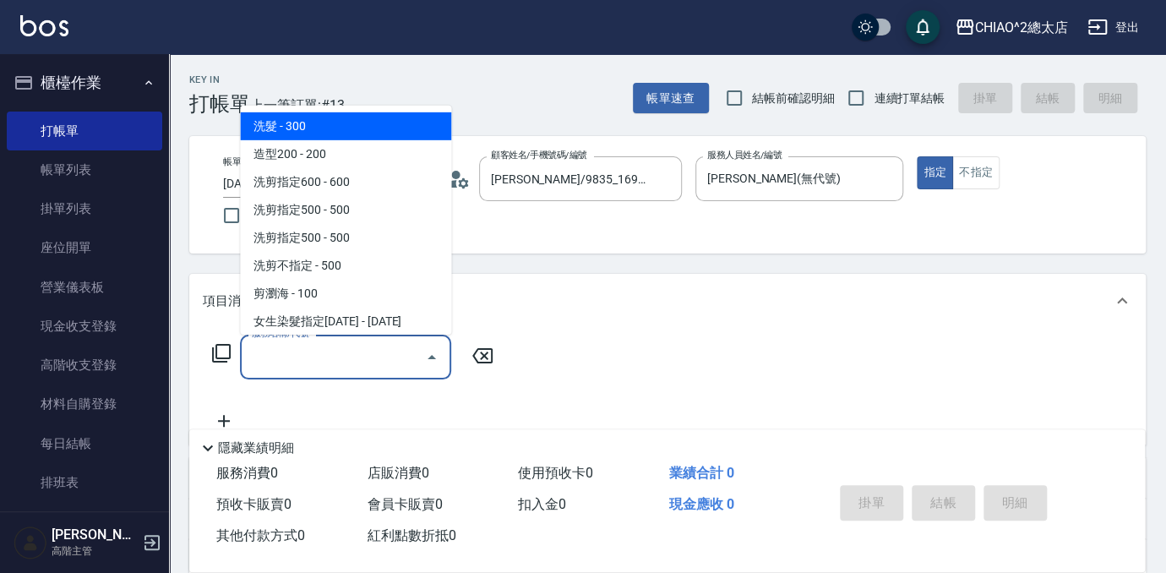
click at [346, 346] on input "服務名稱/代號" at bounding box center [333, 357] width 171 height 30
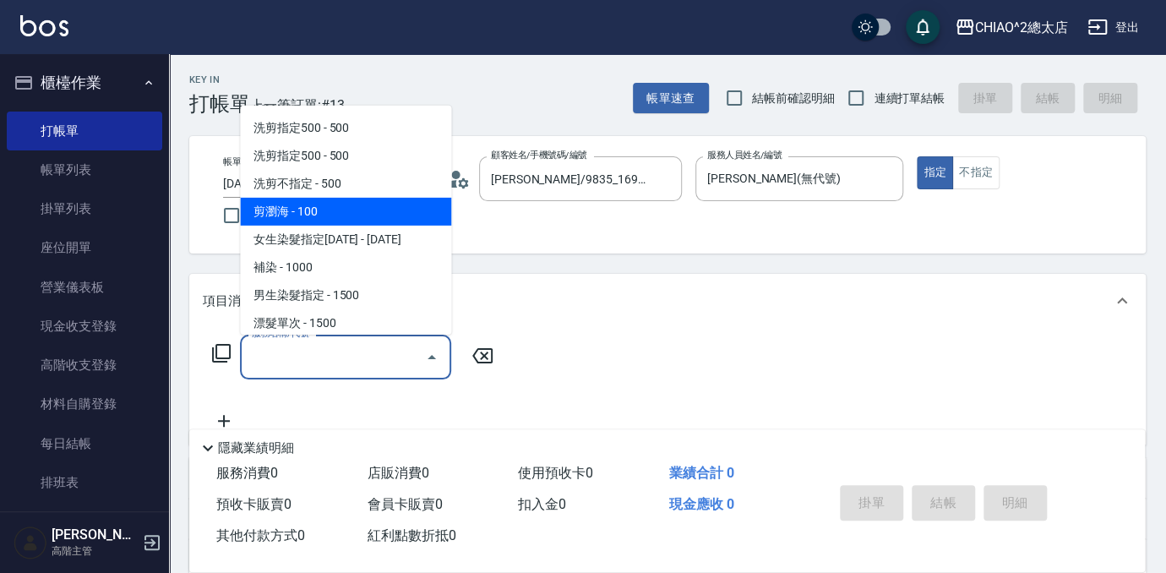
scroll to position [230, 0]
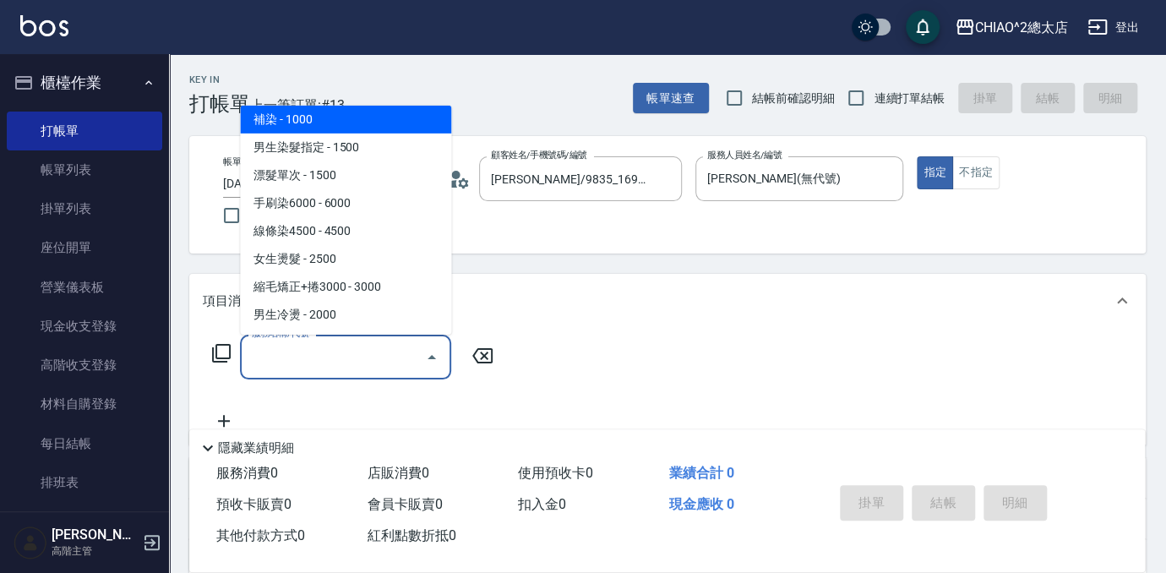
click at [369, 120] on span "補染 - 1000" at bounding box center [345, 120] width 211 height 28
type input "補染(103114)"
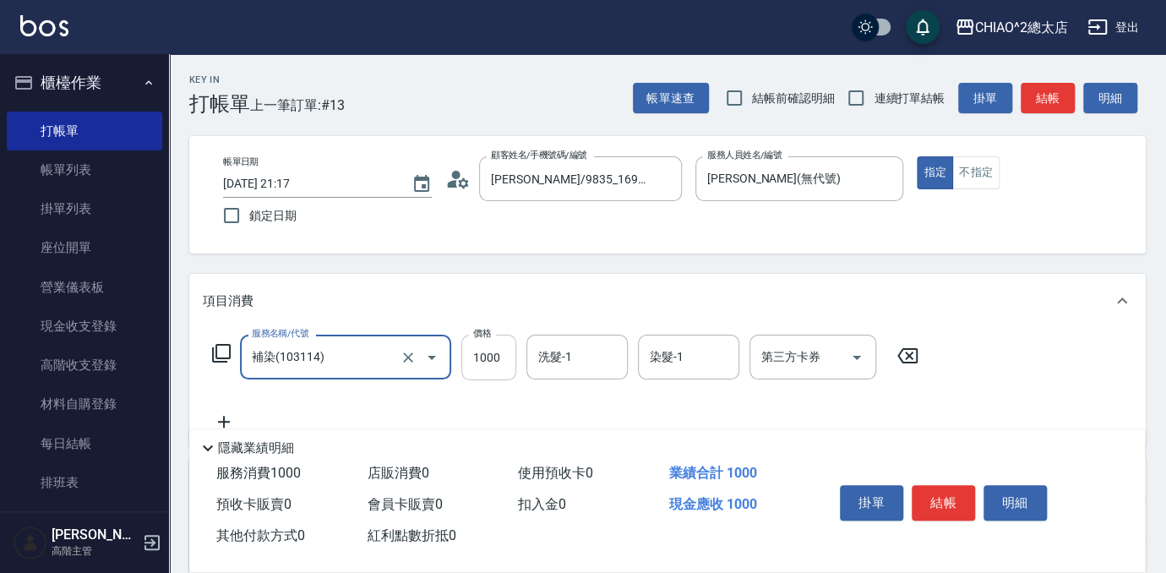
click at [507, 343] on input "1000" at bounding box center [488, 358] width 55 height 46
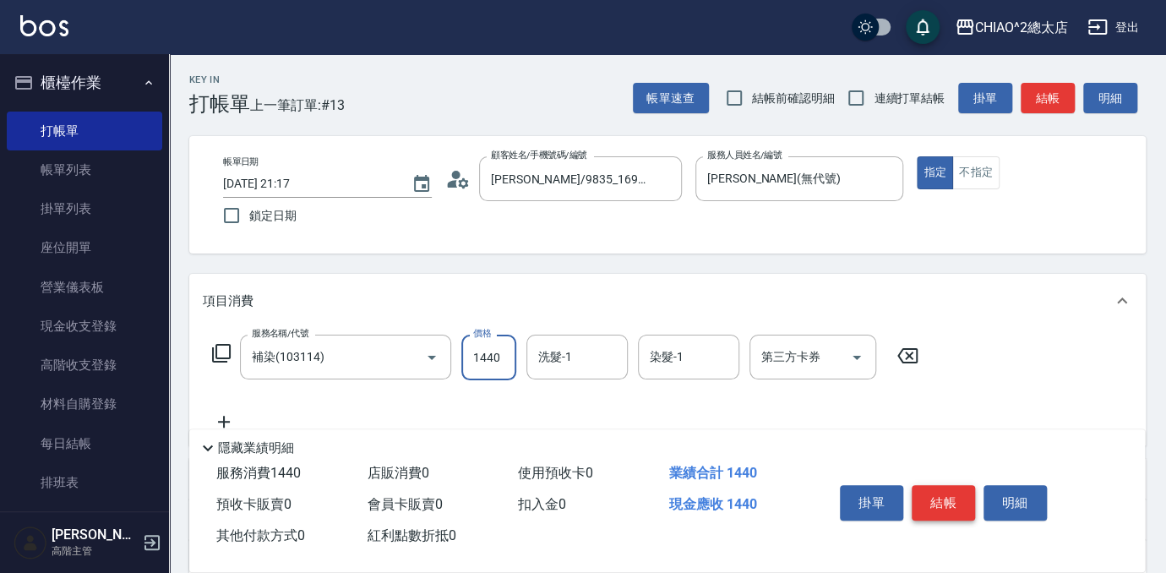
type input "1440"
click at [948, 486] on button "結帳" at bounding box center [943, 502] width 63 height 35
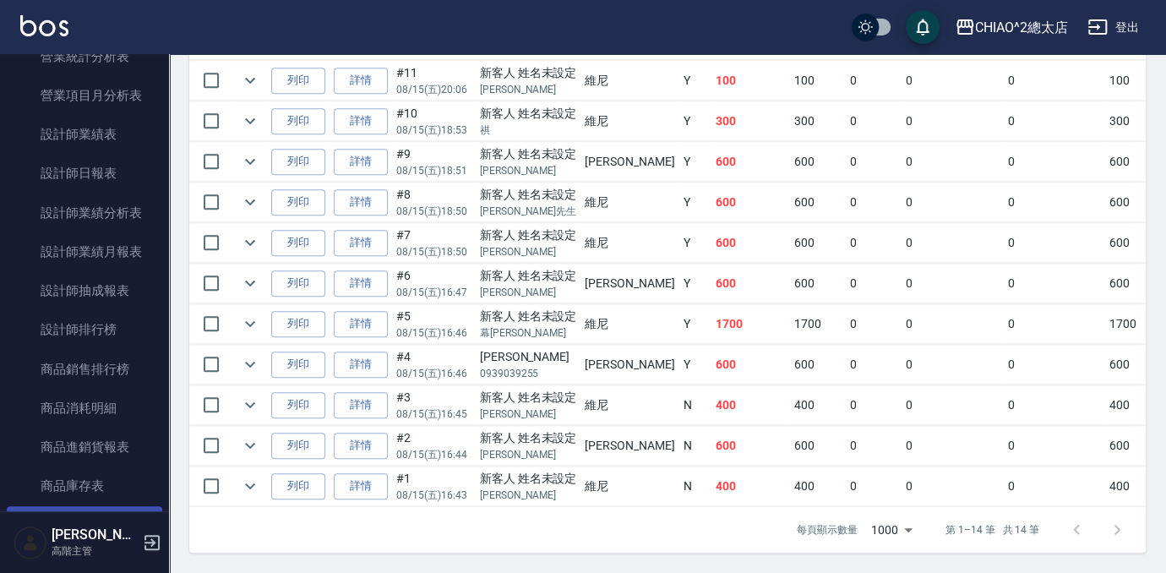
scroll to position [1075, 0]
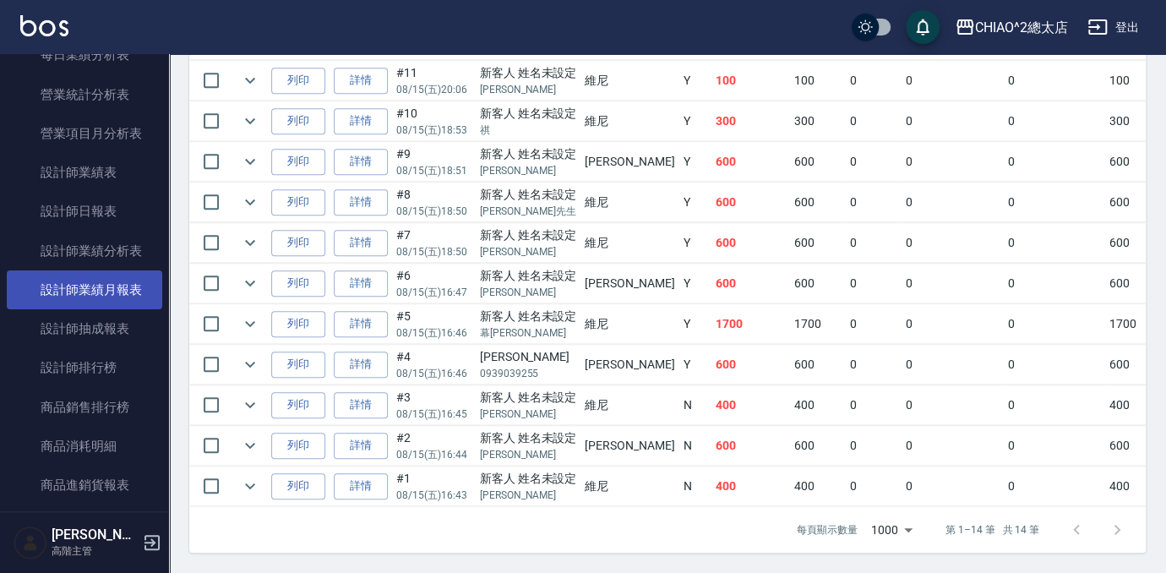
click at [85, 305] on link "設計師業績月報表" at bounding box center [84, 289] width 155 height 39
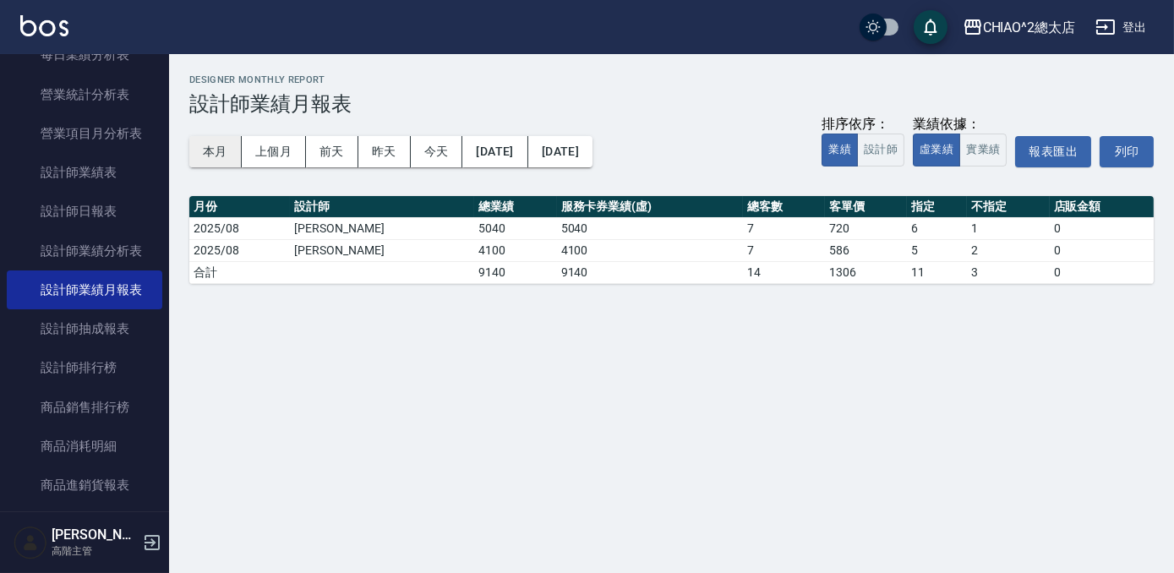
click at [223, 157] on button "本月" at bounding box center [215, 151] width 52 height 31
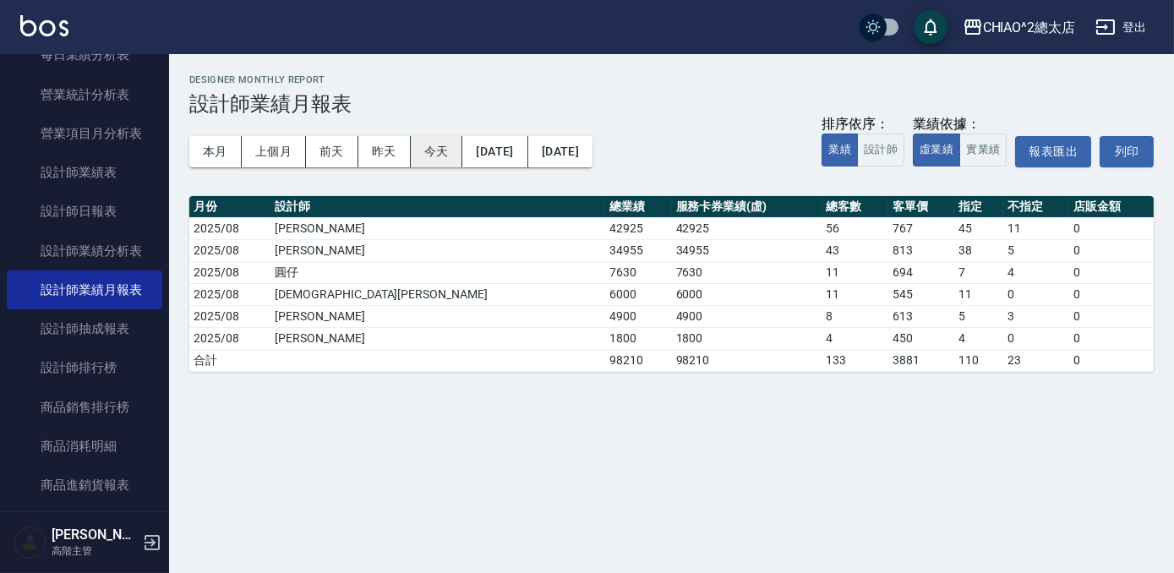
click at [437, 150] on button "今天" at bounding box center [437, 151] width 52 height 31
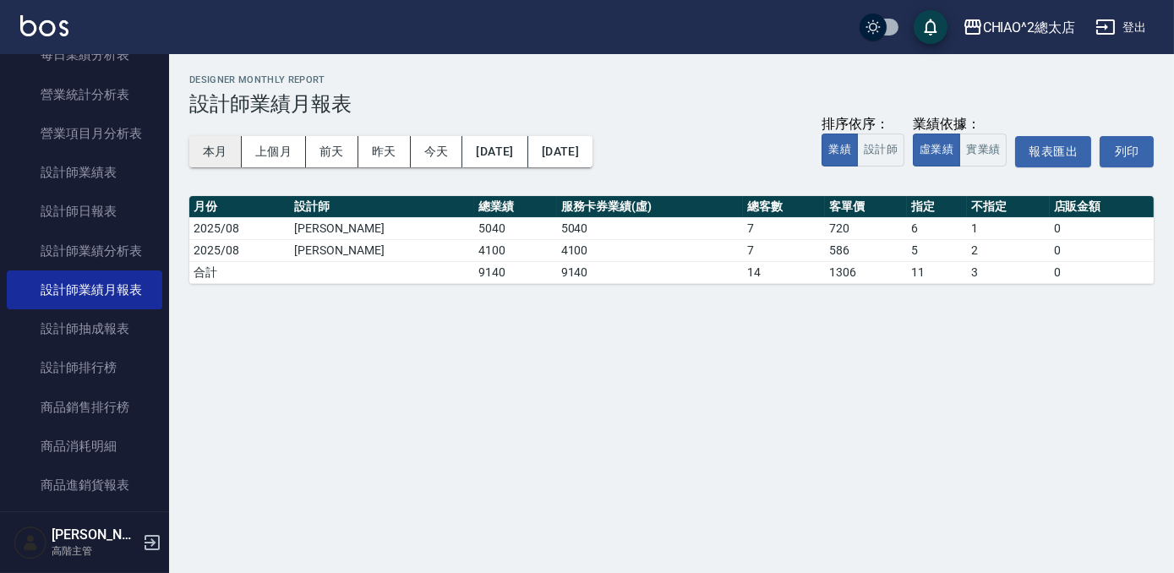
click at [211, 155] on button "本月" at bounding box center [215, 151] width 52 height 31
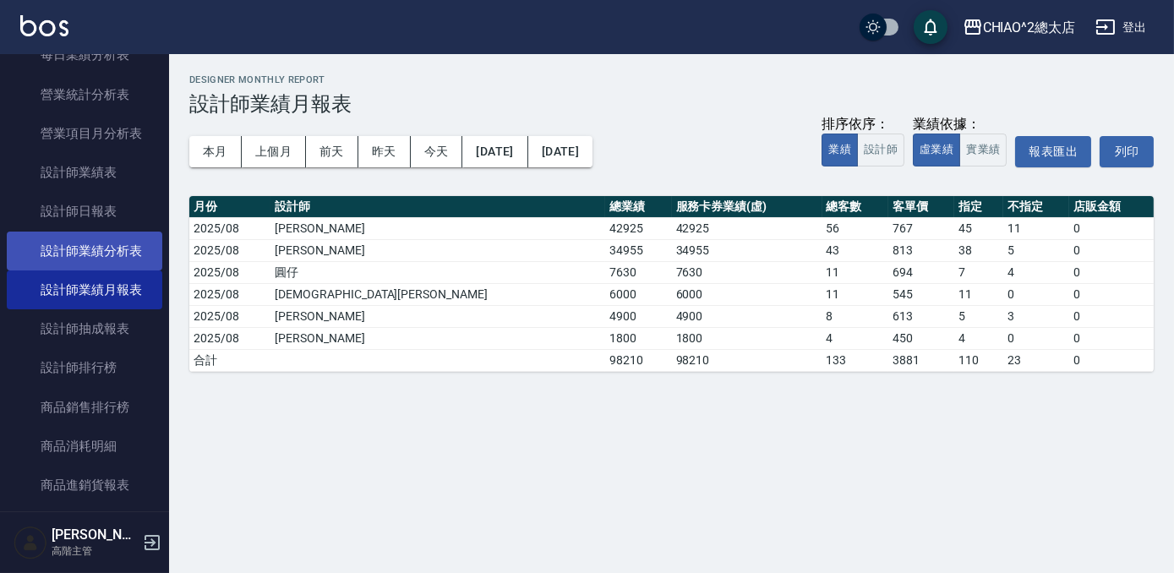
drag, startPoint x: 101, startPoint y: 328, endPoint x: 149, endPoint y: 254, distance: 88.1
click at [101, 328] on link "設計師抽成報表" at bounding box center [84, 328] width 155 height 39
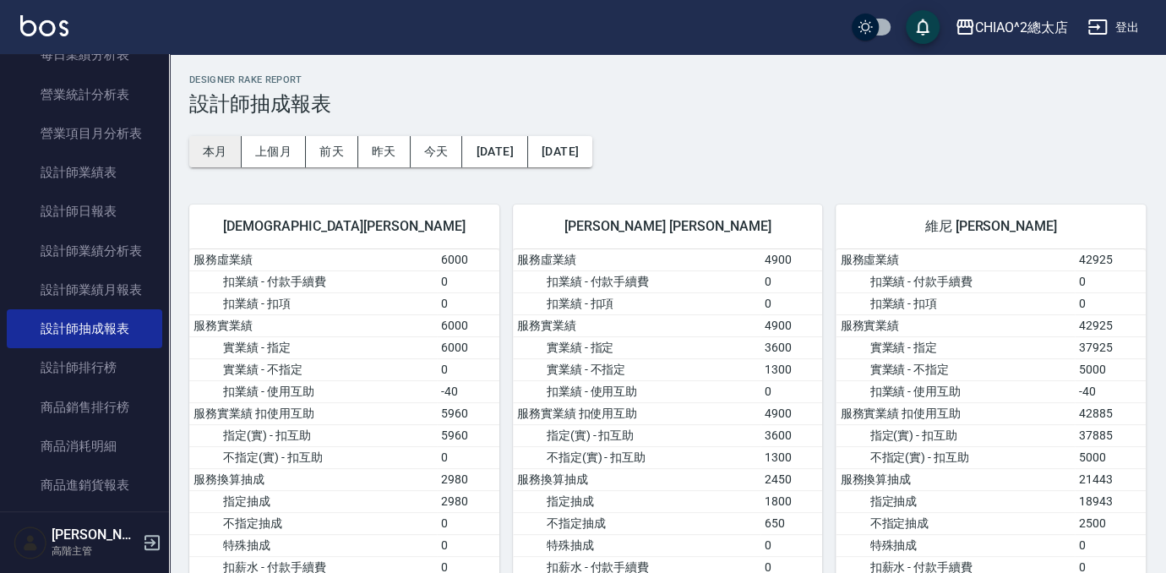
click at [196, 152] on button "本月" at bounding box center [215, 151] width 52 height 31
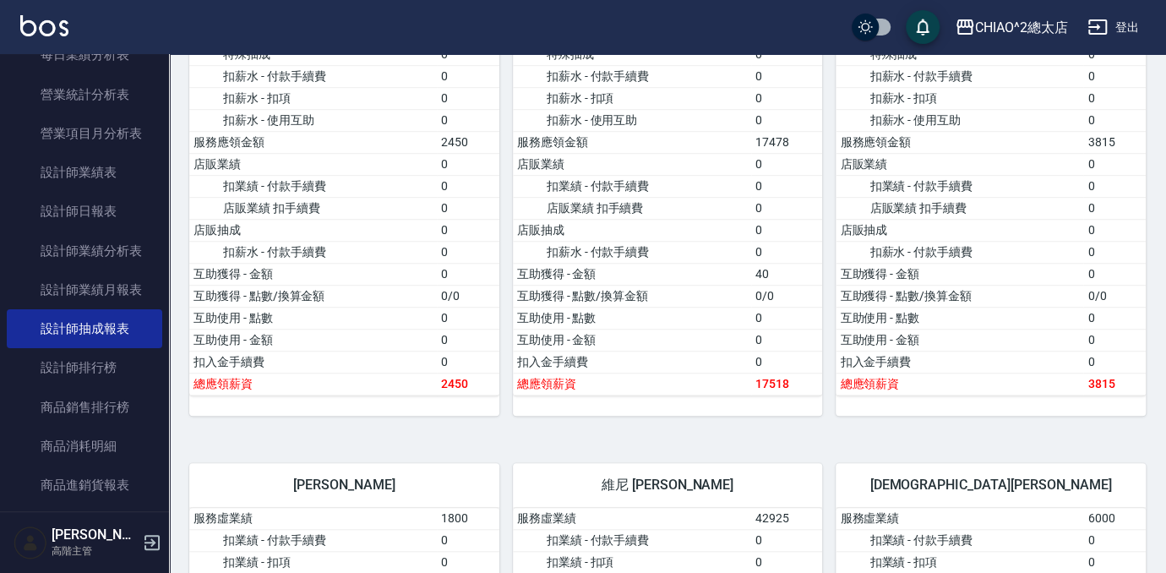
scroll to position [183, 0]
